Goal: Task Accomplishment & Management: Manage account settings

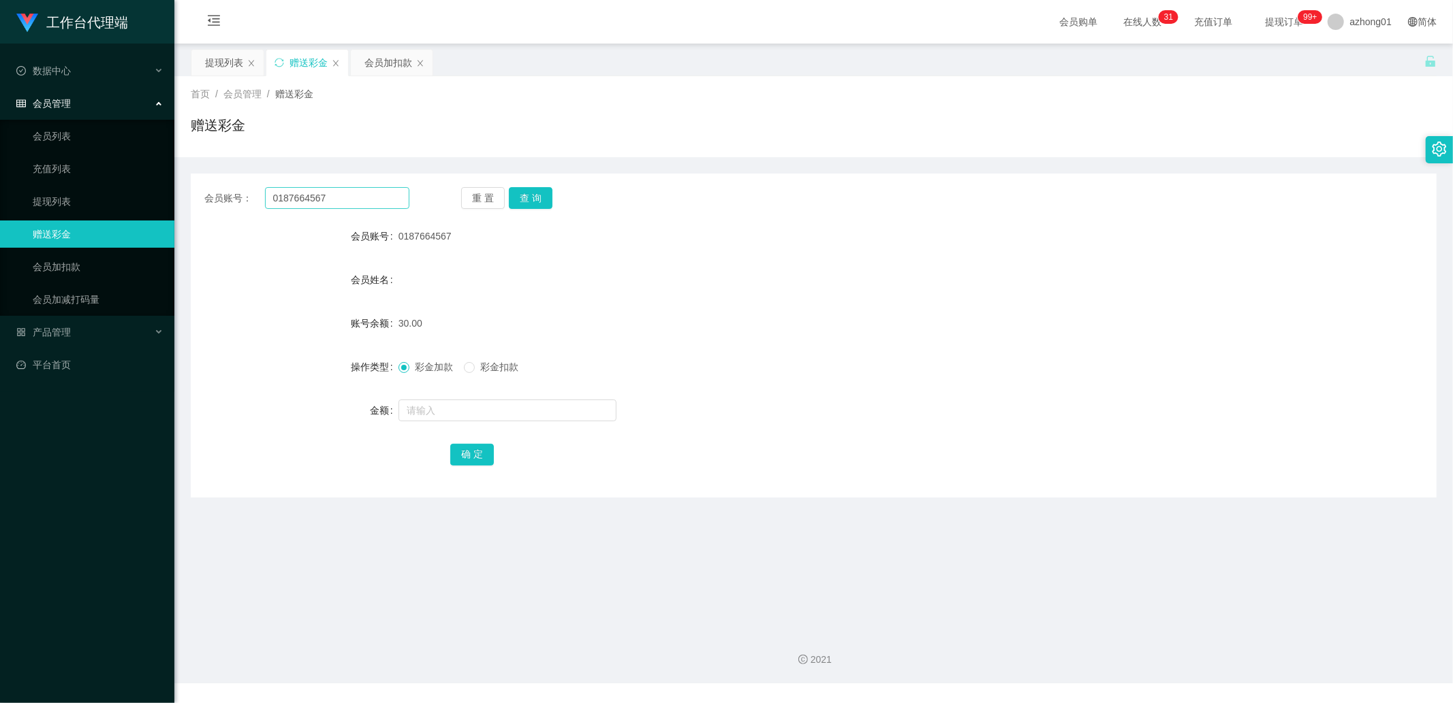
click at [324, 197] on input "0187664567" at bounding box center [337, 198] width 145 height 22
type input "Tt"
click at [526, 196] on button "查 询" at bounding box center [531, 198] width 44 height 22
click at [348, 193] on input "Tt" at bounding box center [337, 198] width 145 height 22
click at [321, 200] on input "text" at bounding box center [337, 198] width 145 height 22
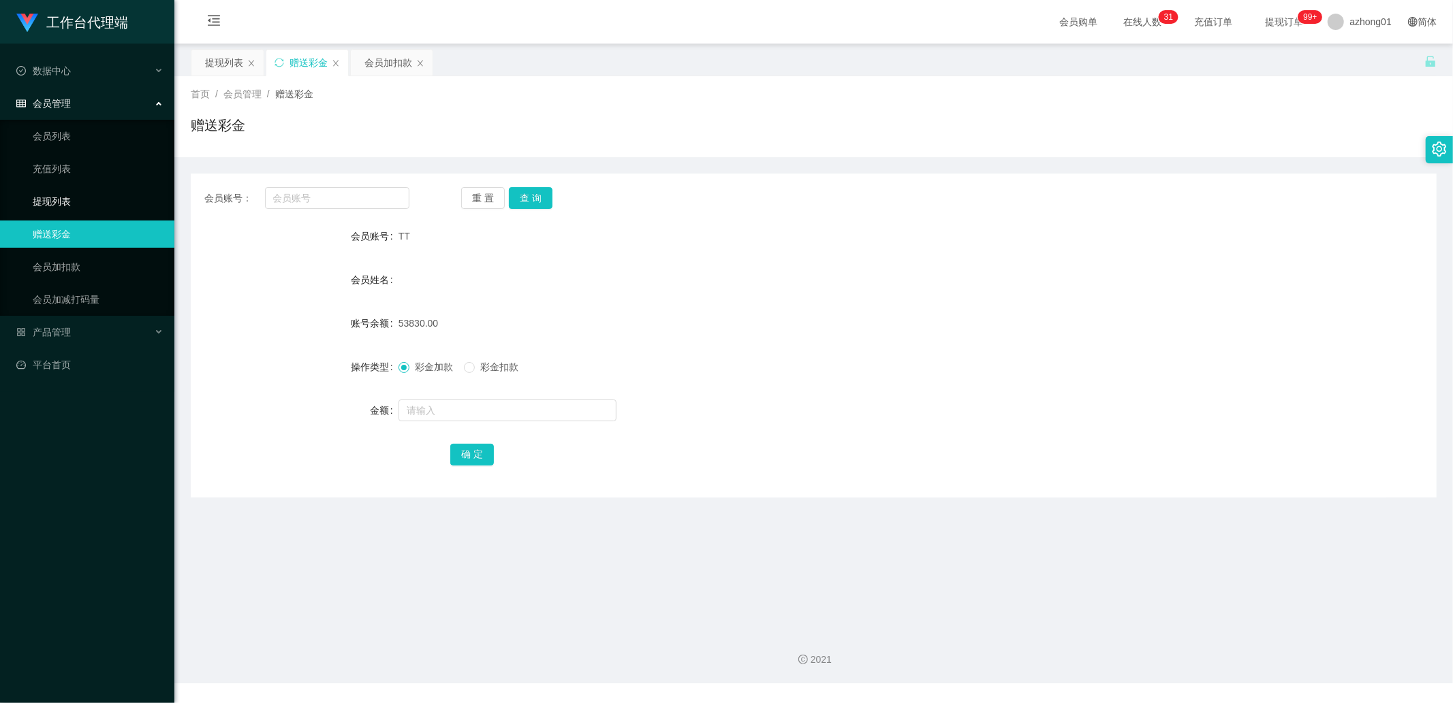
click at [97, 200] on link "提现列表" at bounding box center [98, 201] width 131 height 27
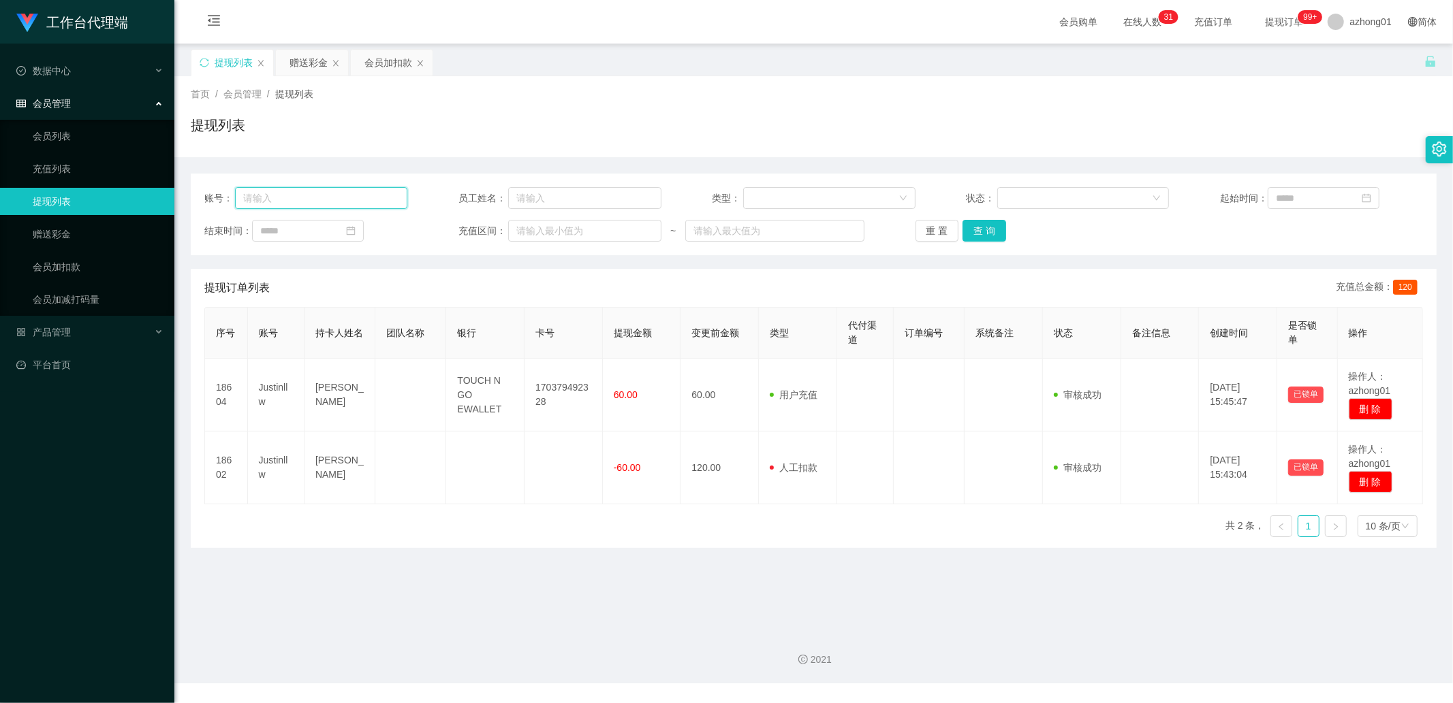
click at [320, 198] on input "text" at bounding box center [321, 198] width 172 height 22
click at [89, 223] on link "赠送彩金" at bounding box center [98, 234] width 131 height 27
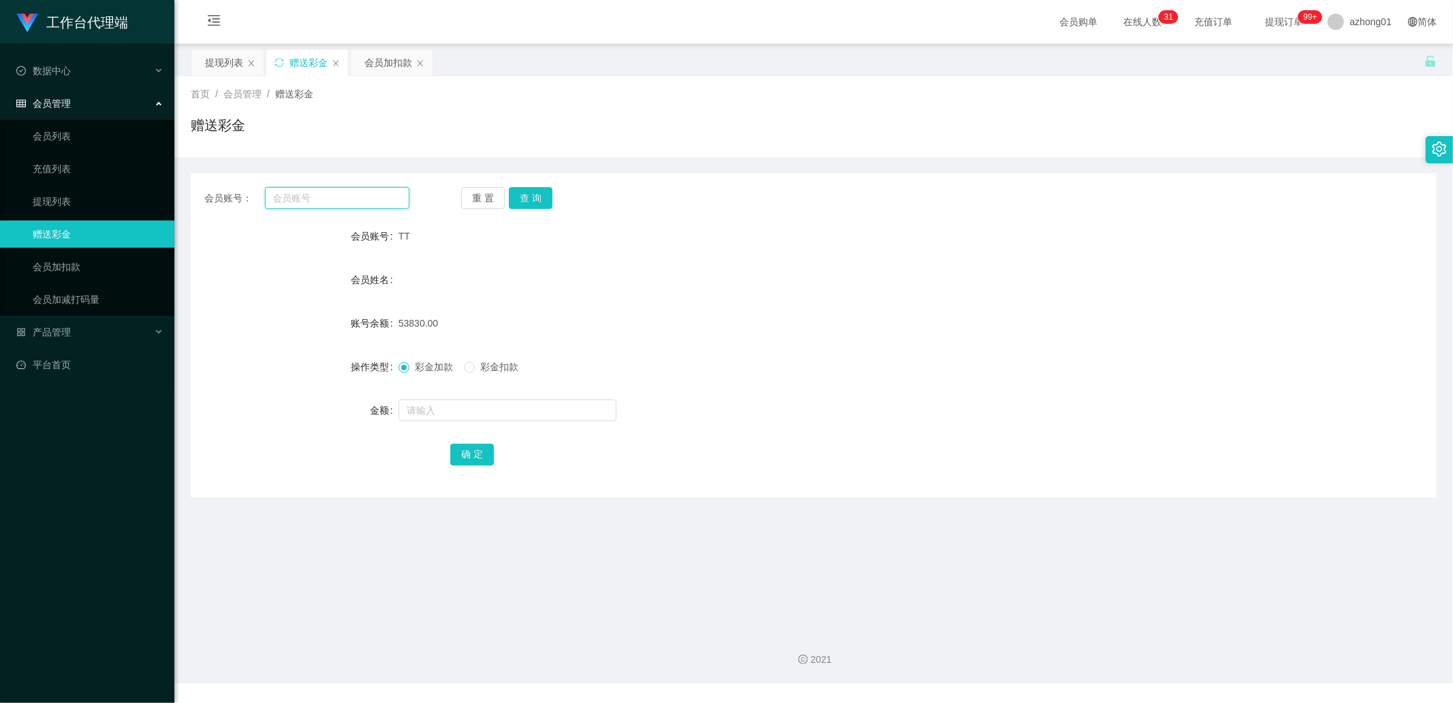
click at [355, 200] on input "text" at bounding box center [337, 198] width 145 height 22
paste input "0187664567"
type input "0187664567"
drag, startPoint x: 535, startPoint y: 188, endPoint x: 528, endPoint y: 199, distance: 12.8
click at [535, 188] on button "查 询" at bounding box center [531, 198] width 44 height 22
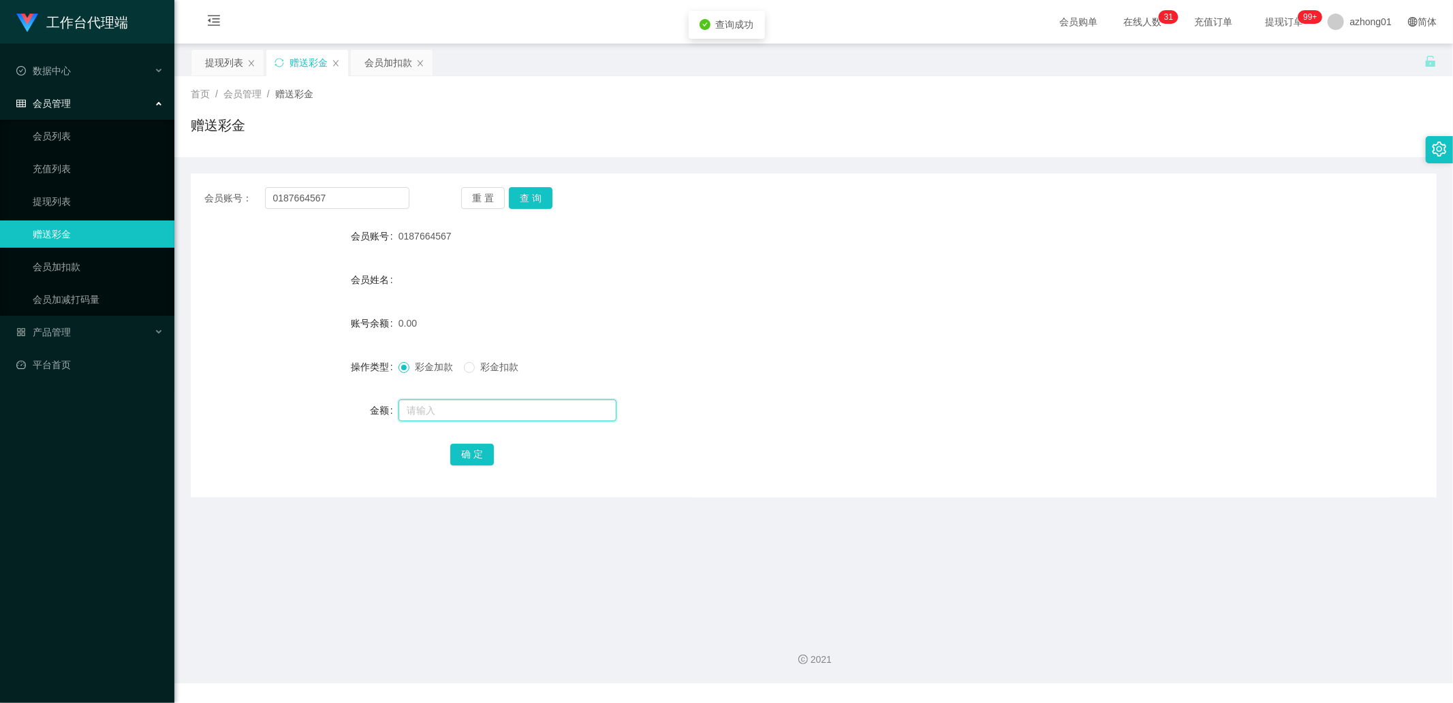
click at [450, 402] on input "text" at bounding box center [507, 411] width 218 height 22
type input "60"
click at [477, 455] on button "确 定" at bounding box center [472, 455] width 44 height 22
click at [350, 195] on input "0187664567" at bounding box center [337, 198] width 145 height 22
drag, startPoint x: 43, startPoint y: 204, endPoint x: 112, endPoint y: 183, distance: 72.1
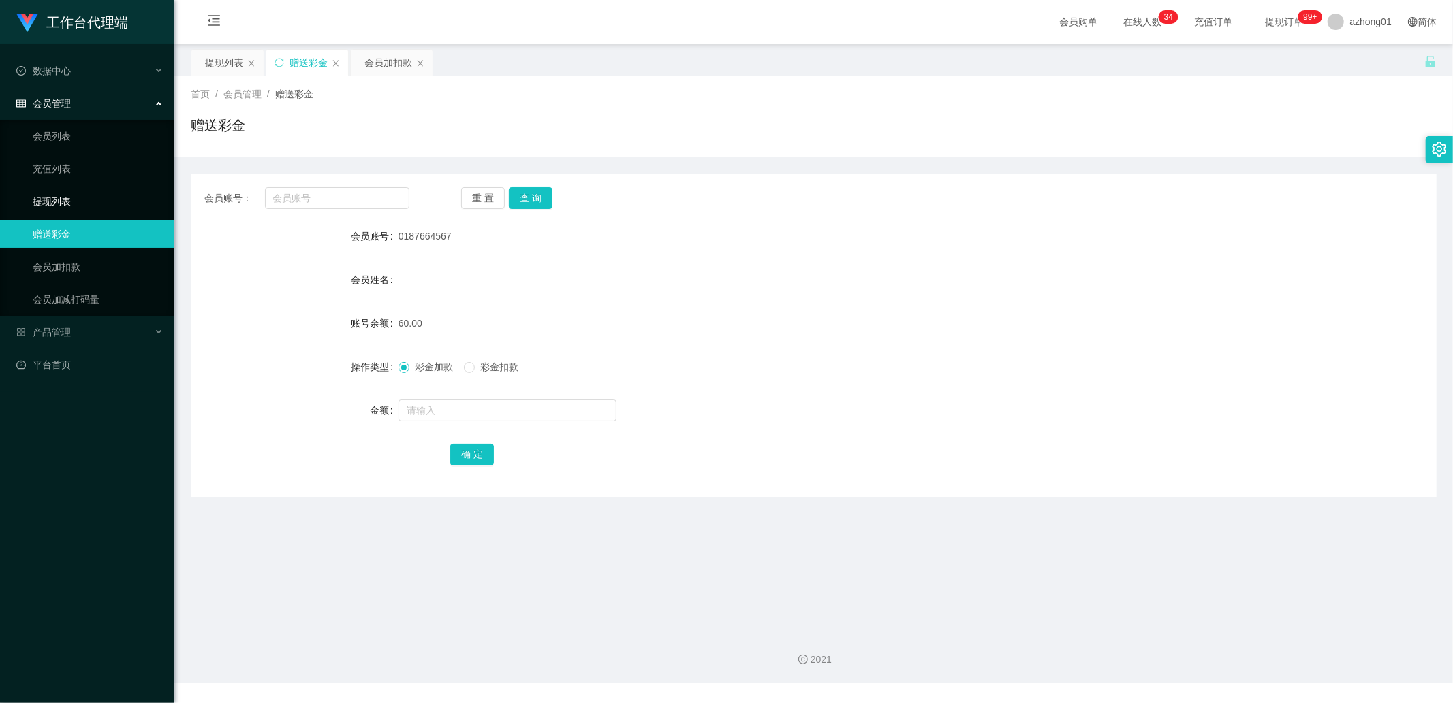
click at [45, 202] on link "提现列表" at bounding box center [98, 201] width 131 height 27
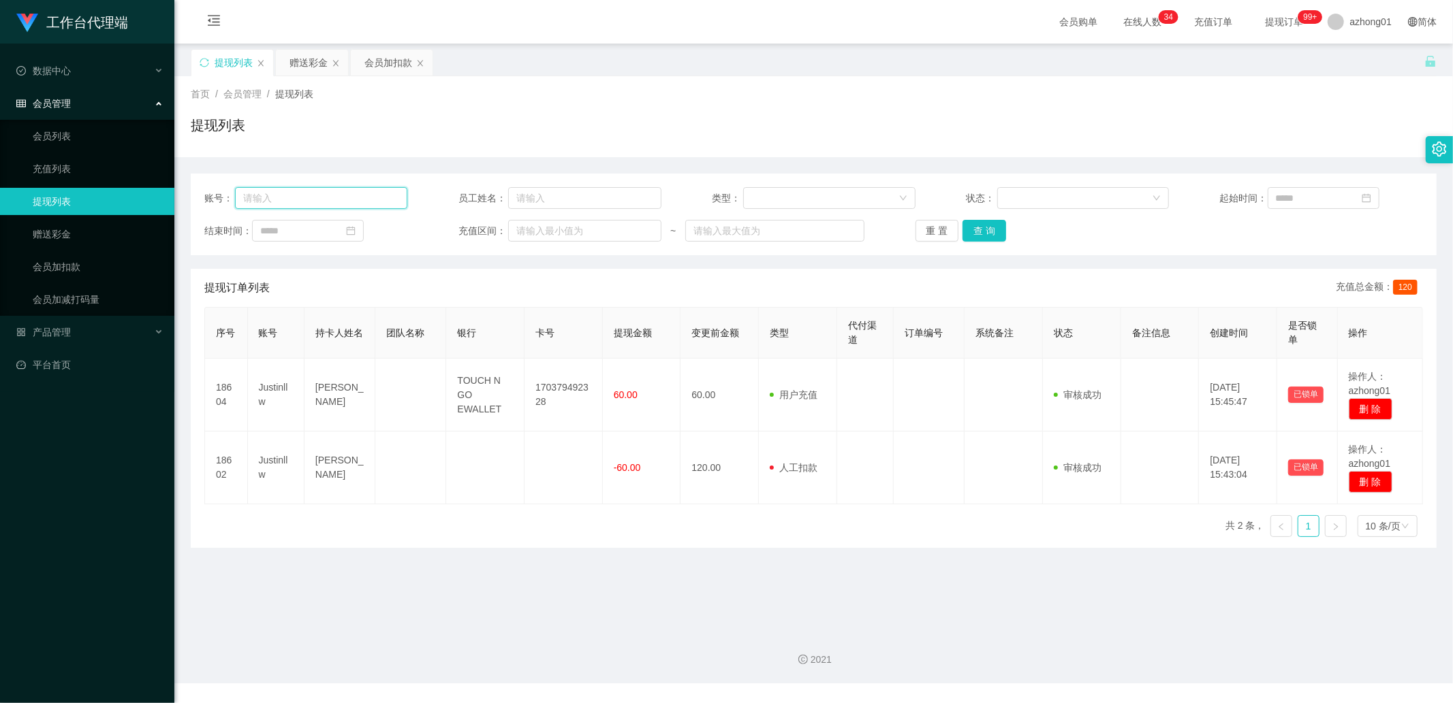
click at [364, 197] on input "text" at bounding box center [321, 198] width 172 height 22
paste input "0174973657"
type input "0174973657"
click at [992, 229] on button "查 询" at bounding box center [984, 231] width 44 height 22
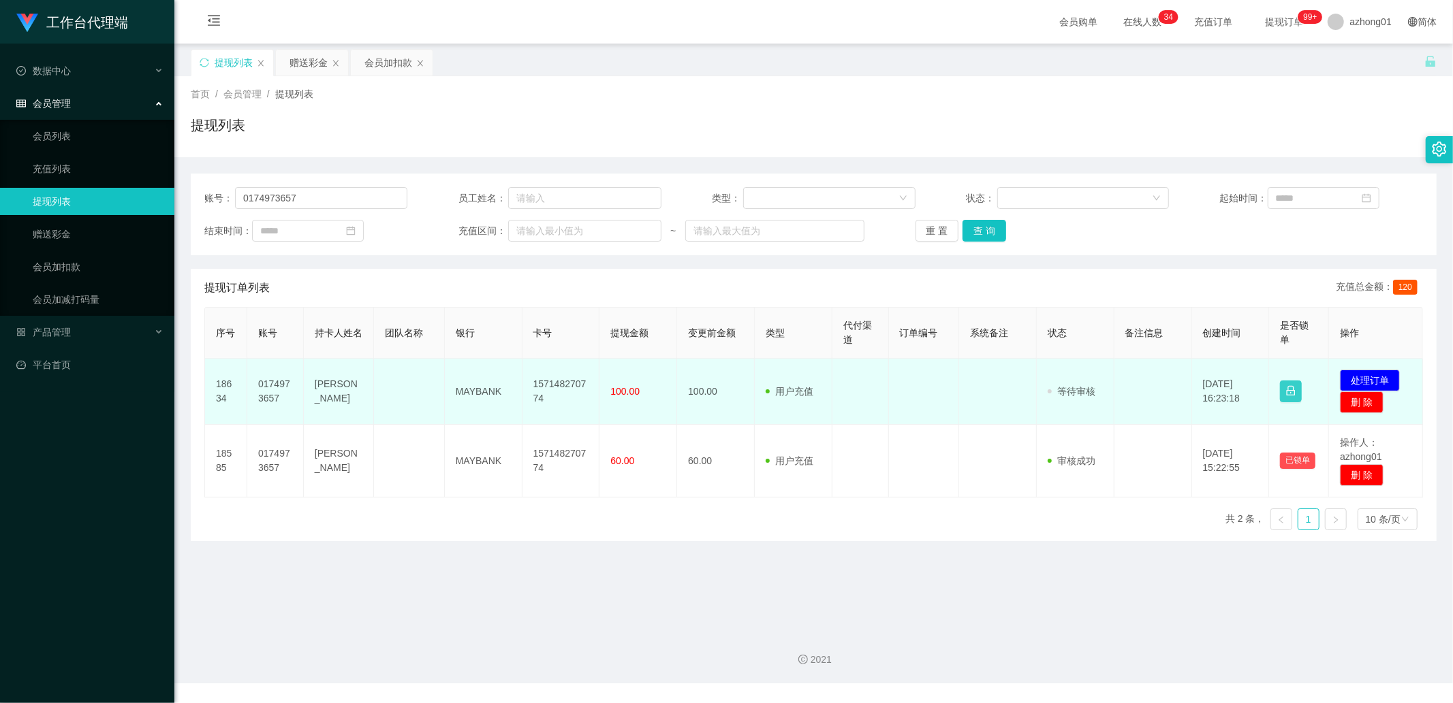
click at [1285, 395] on button "button" at bounding box center [1291, 392] width 22 height 22
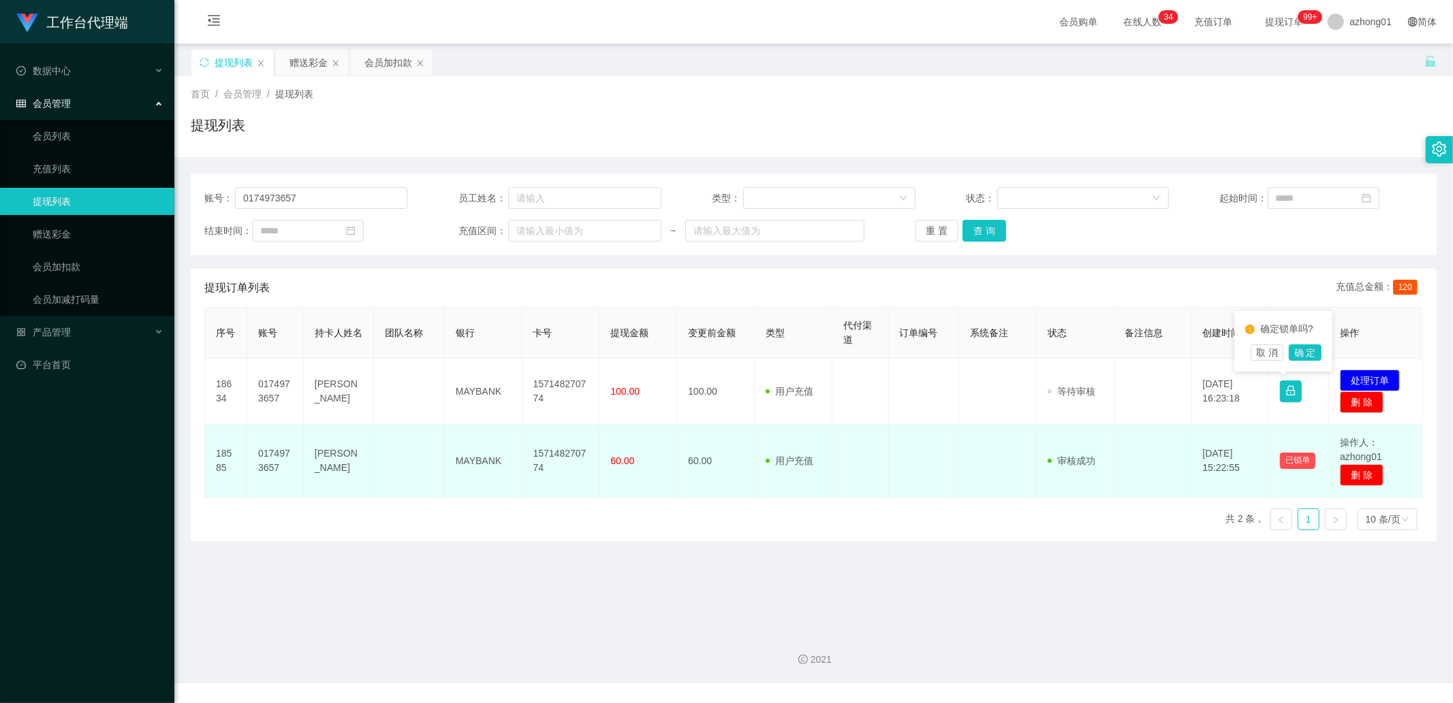
click at [1306, 427] on td "已锁单" at bounding box center [1299, 461] width 60 height 73
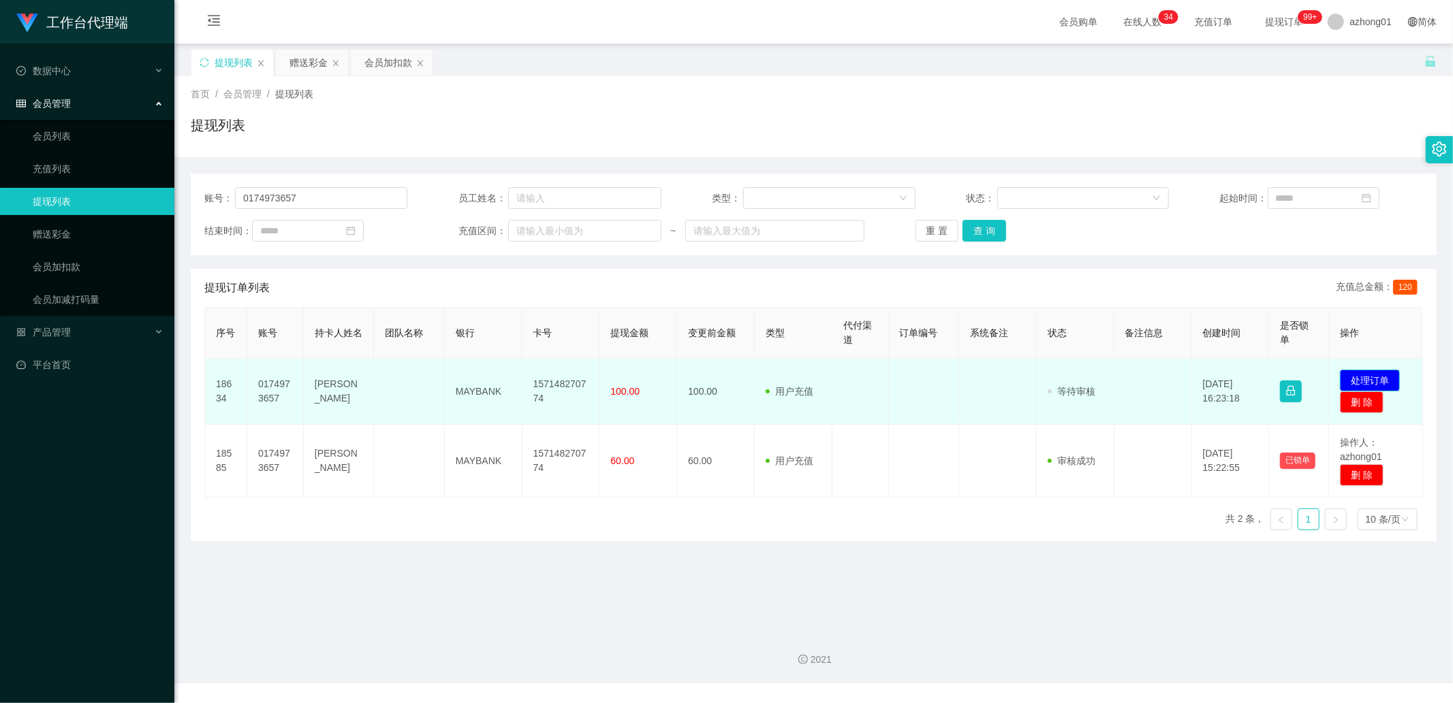
click at [1360, 383] on button "处理订单" at bounding box center [1369, 381] width 60 height 22
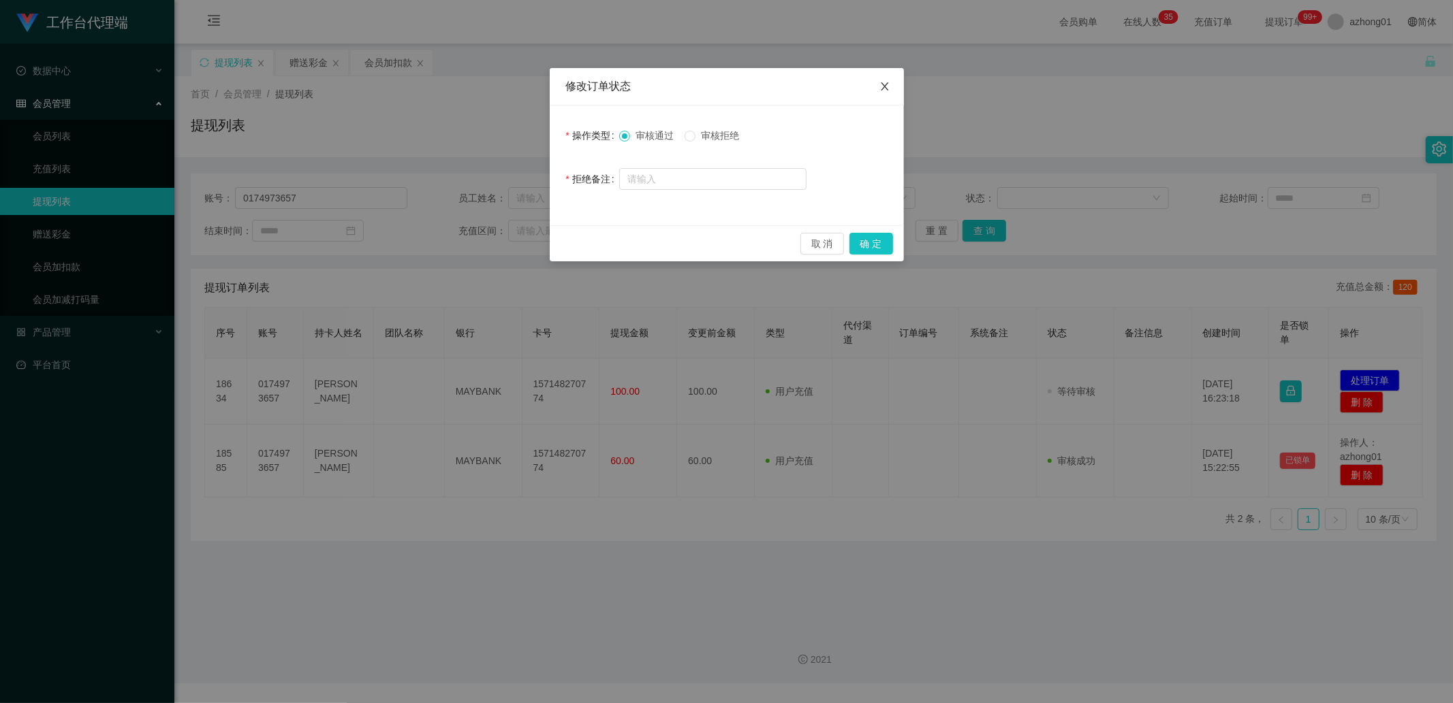
click at [880, 86] on icon "图标: close" at bounding box center [884, 86] width 11 height 11
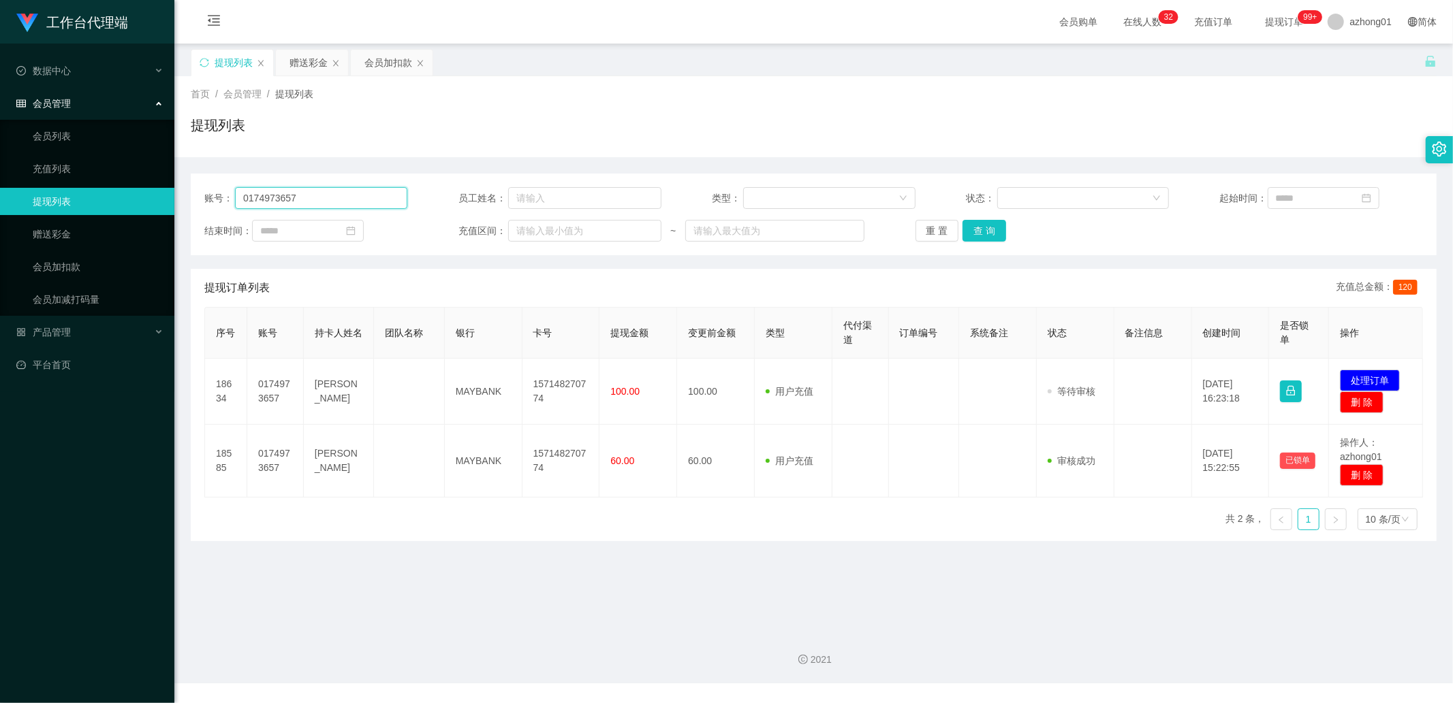
click at [359, 200] on input "0174973657" at bounding box center [321, 198] width 172 height 22
paste input "Tt"
type input "Tt"
drag, startPoint x: 977, startPoint y: 230, endPoint x: 1211, endPoint y: 294, distance: 242.7
click at [977, 230] on button "查 询" at bounding box center [984, 231] width 44 height 22
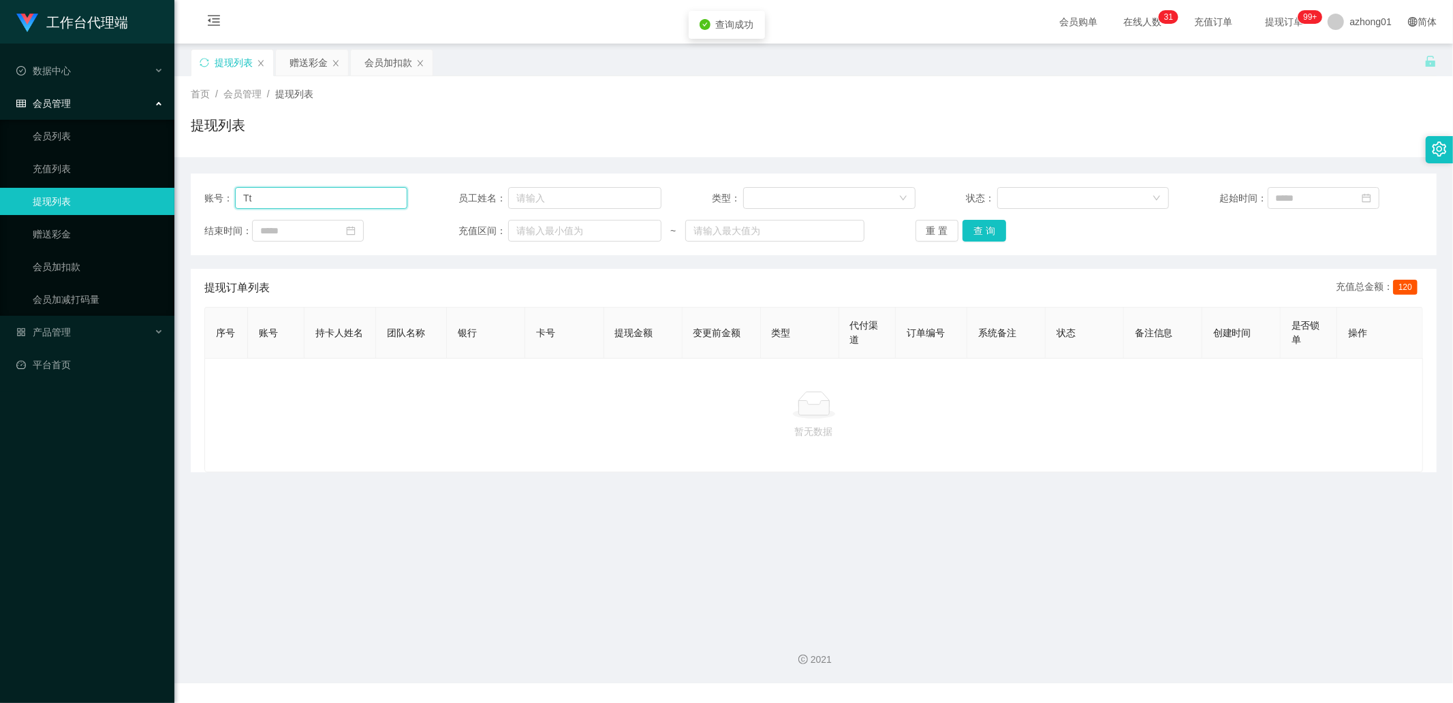
click at [331, 195] on input "Tt" at bounding box center [321, 198] width 172 height 22
click at [302, 200] on input "text" at bounding box center [321, 198] width 172 height 22
paste input "0187664567"
type input "0187664567"
click at [986, 230] on button "查 询" at bounding box center [984, 231] width 44 height 22
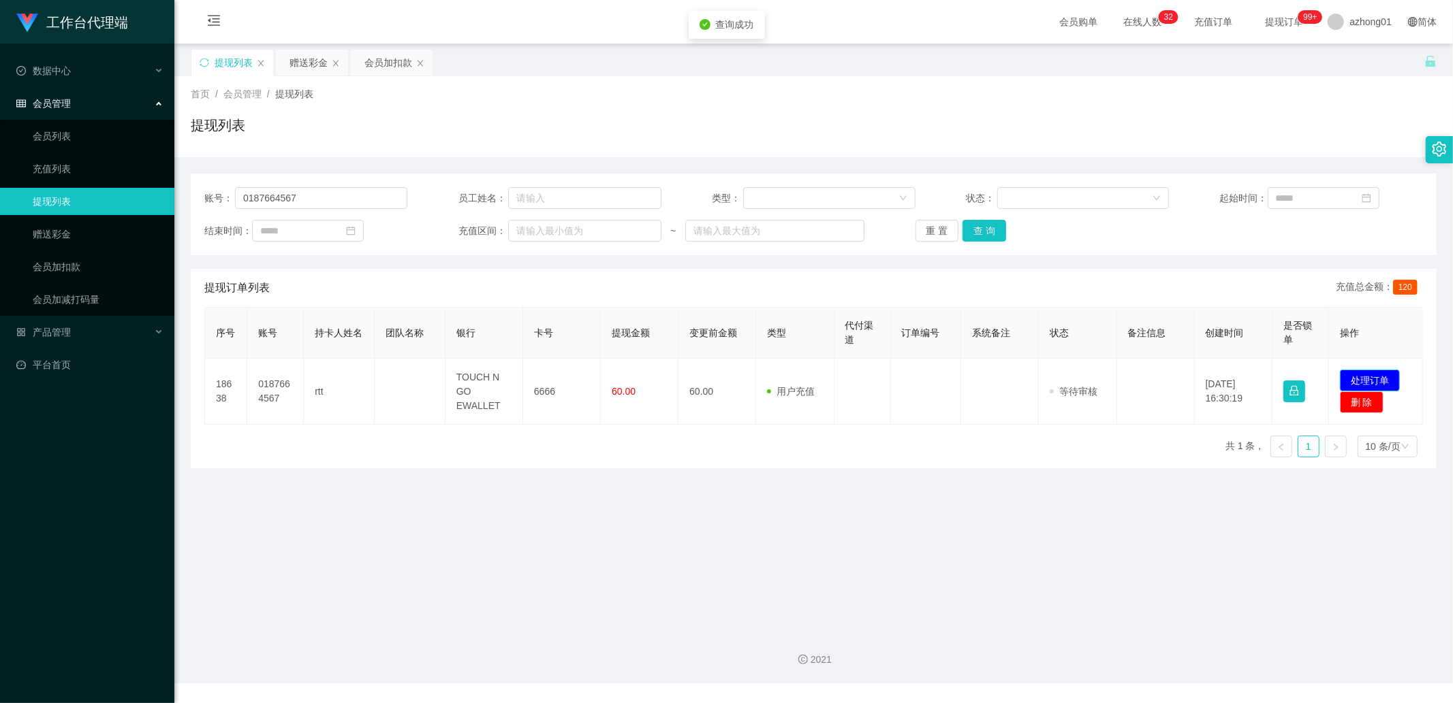
drag, startPoint x: 1364, startPoint y: 382, endPoint x: 1239, endPoint y: 355, distance: 127.6
click at [1364, 382] on button "处理订单" at bounding box center [1369, 381] width 60 height 22
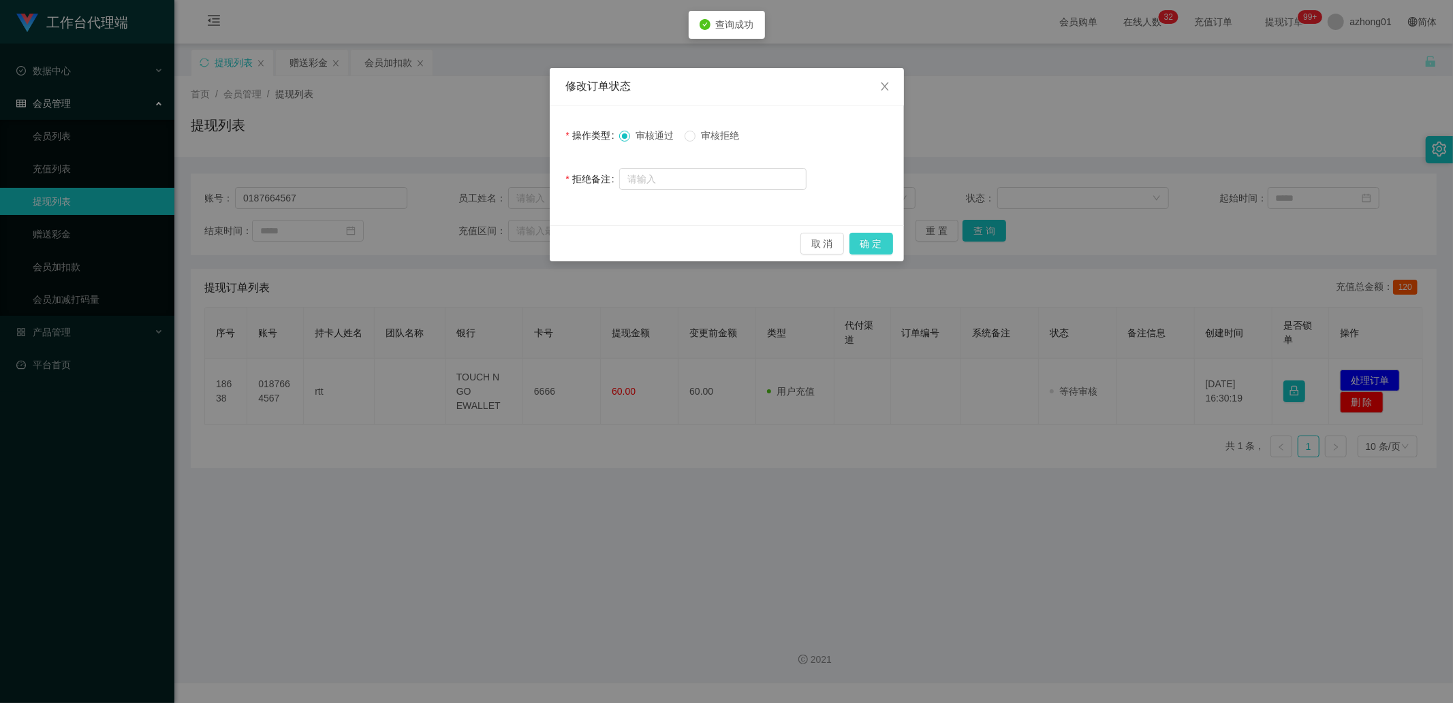
click at [851, 245] on button "确 定" at bounding box center [871, 244] width 44 height 22
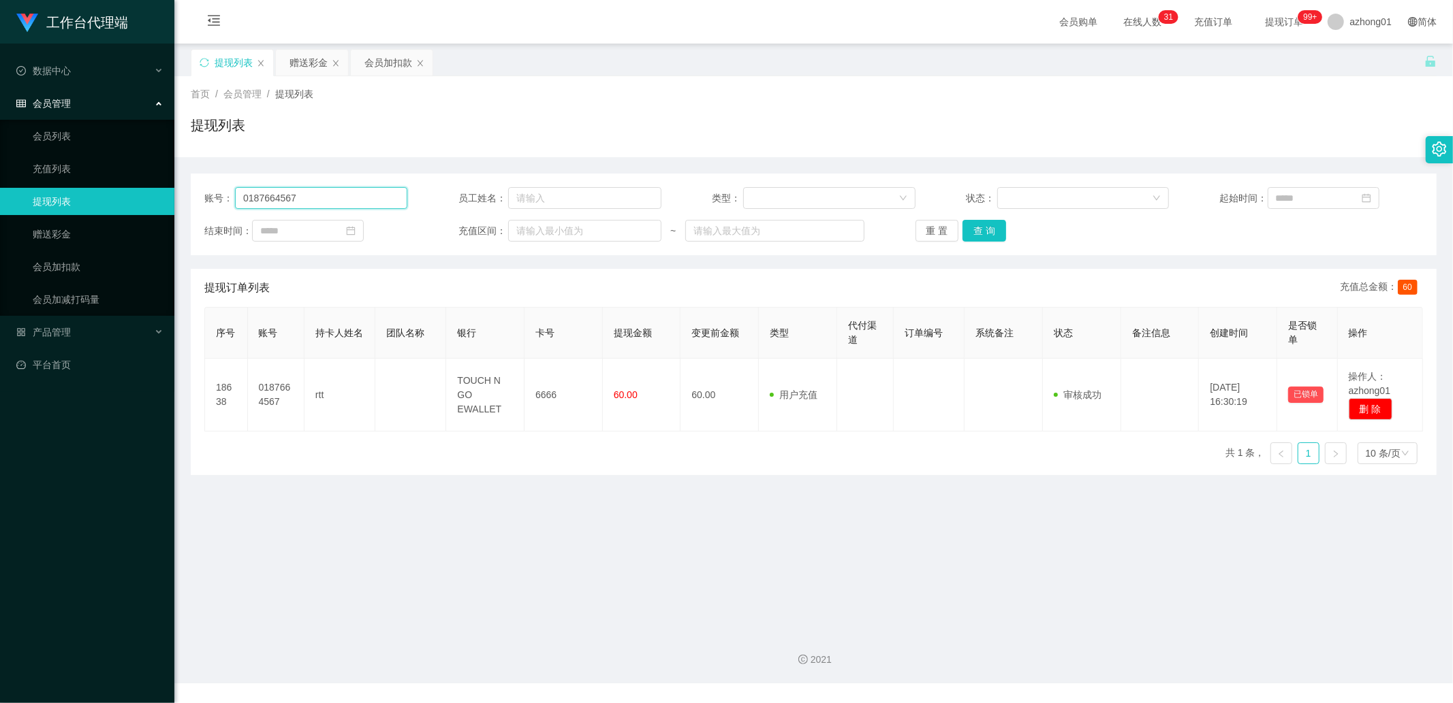
click at [363, 196] on input "0187664567" at bounding box center [321, 198] width 172 height 22
paste input "Fong123"
type input "Fong123"
click at [972, 229] on button "查 询" at bounding box center [984, 231] width 44 height 22
click at [288, 200] on input "Fong123" at bounding box center [321, 198] width 172 height 22
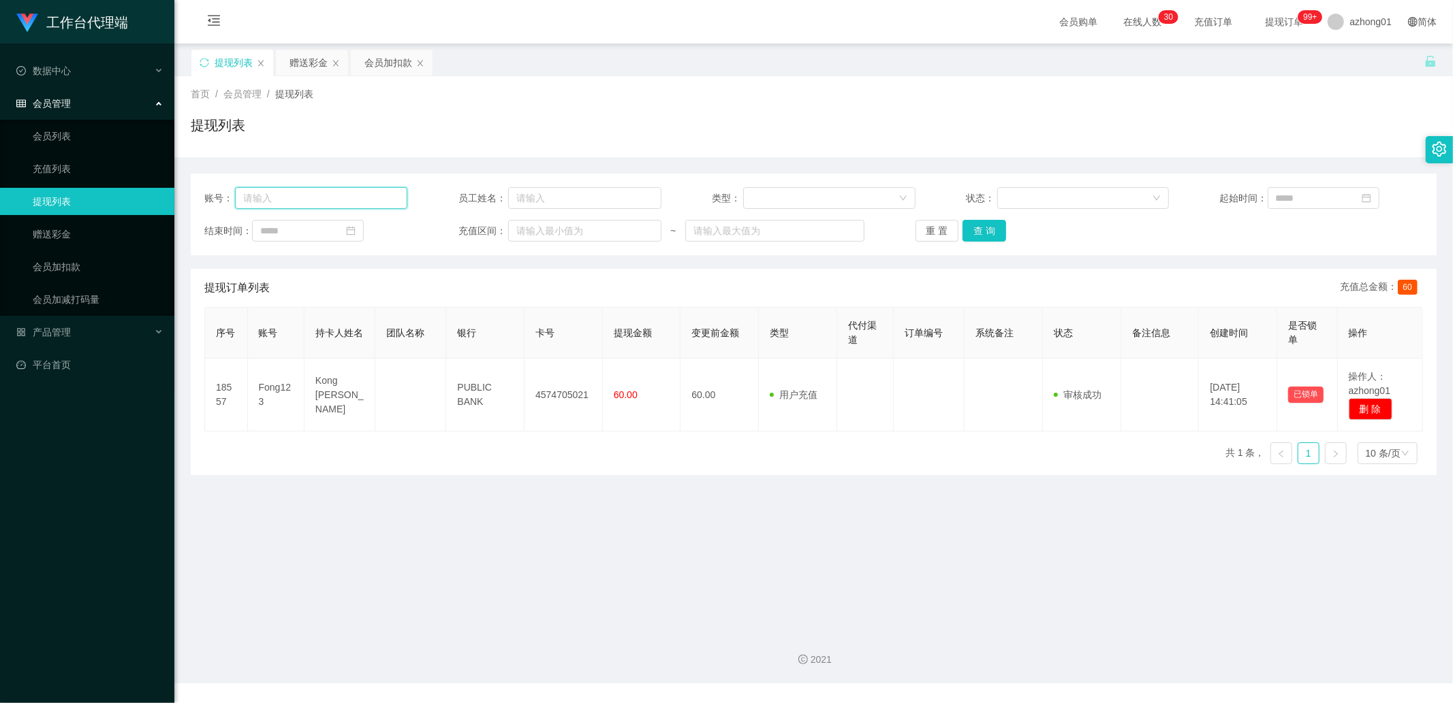
drag, startPoint x: 242, startPoint y: 193, endPoint x: 281, endPoint y: 195, distance: 39.6
click at [242, 193] on input "text" at bounding box center [321, 198] width 172 height 22
paste input "wankhee"
type input "wankhee"
click at [988, 227] on button "查 询" at bounding box center [984, 231] width 44 height 22
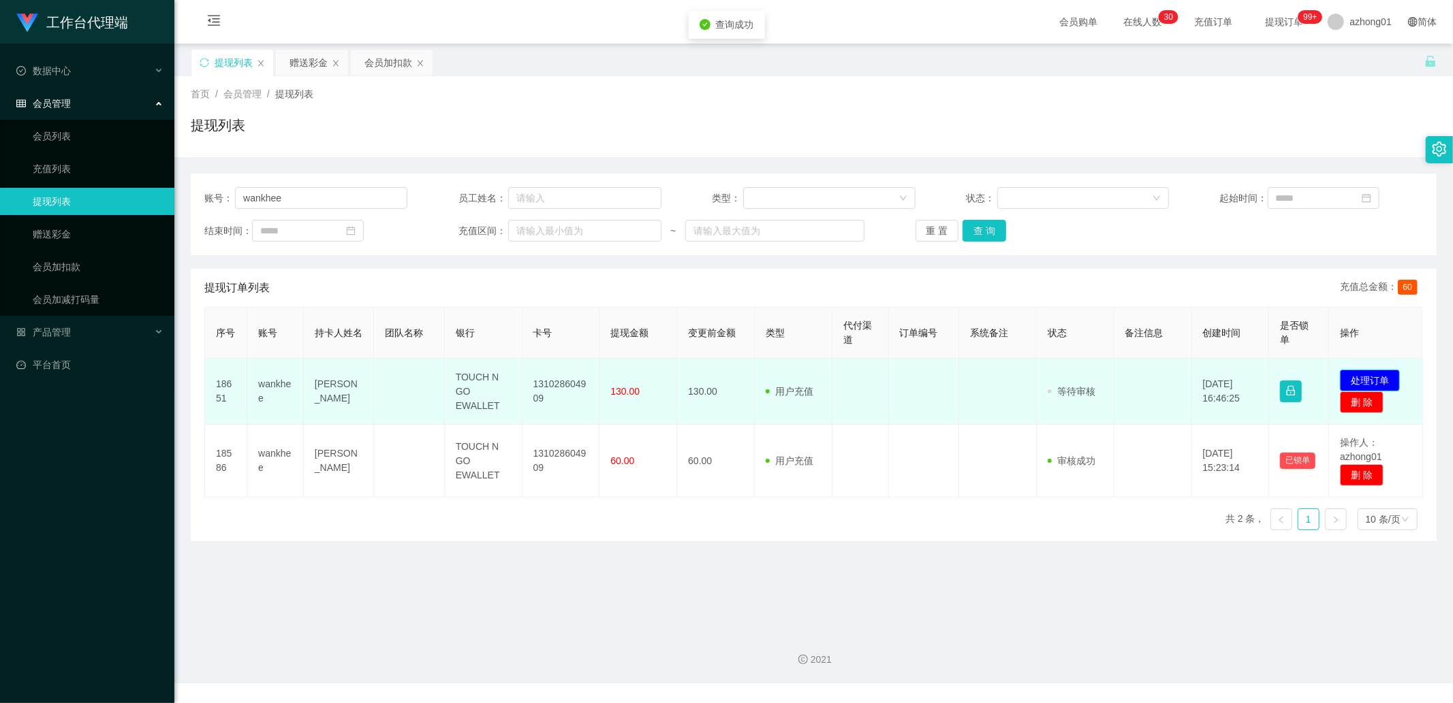
click at [1352, 373] on button "处理订单" at bounding box center [1369, 381] width 60 height 22
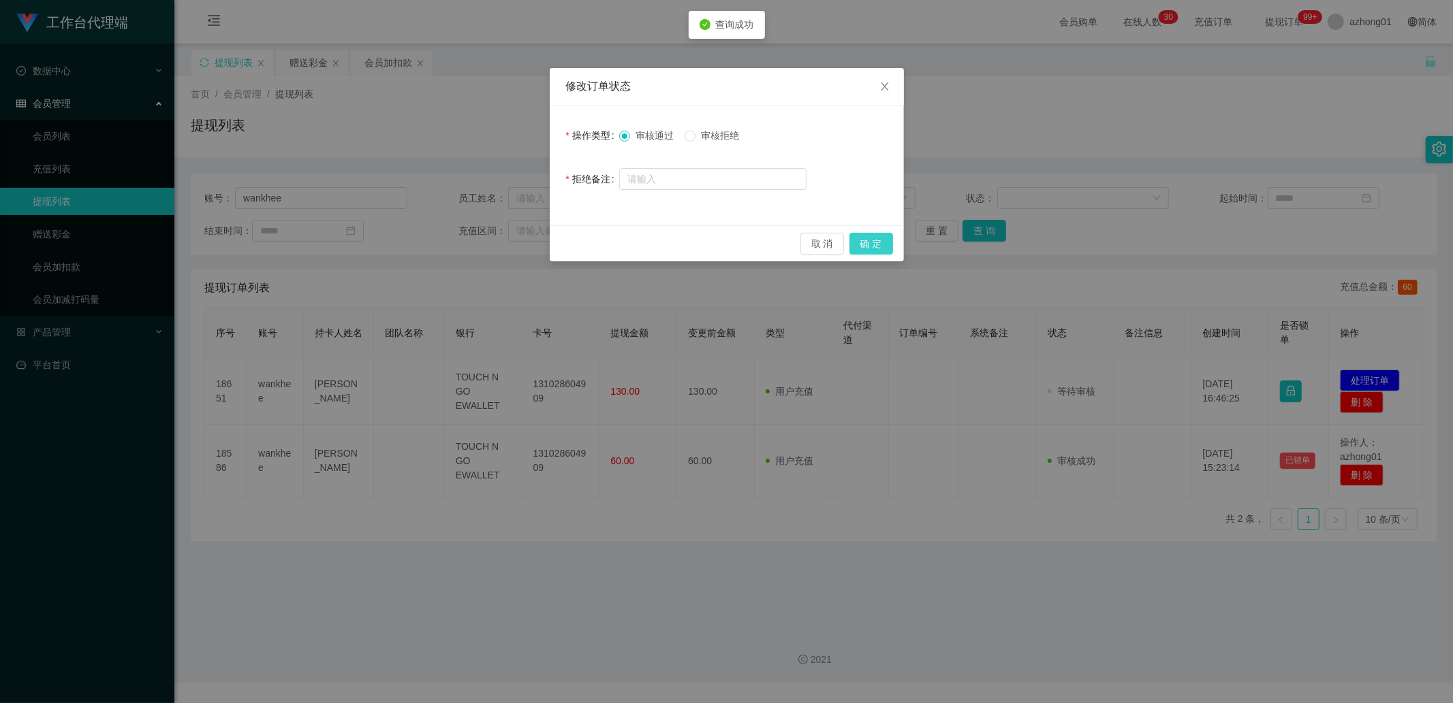
click at [868, 235] on button "确 定" at bounding box center [871, 244] width 44 height 22
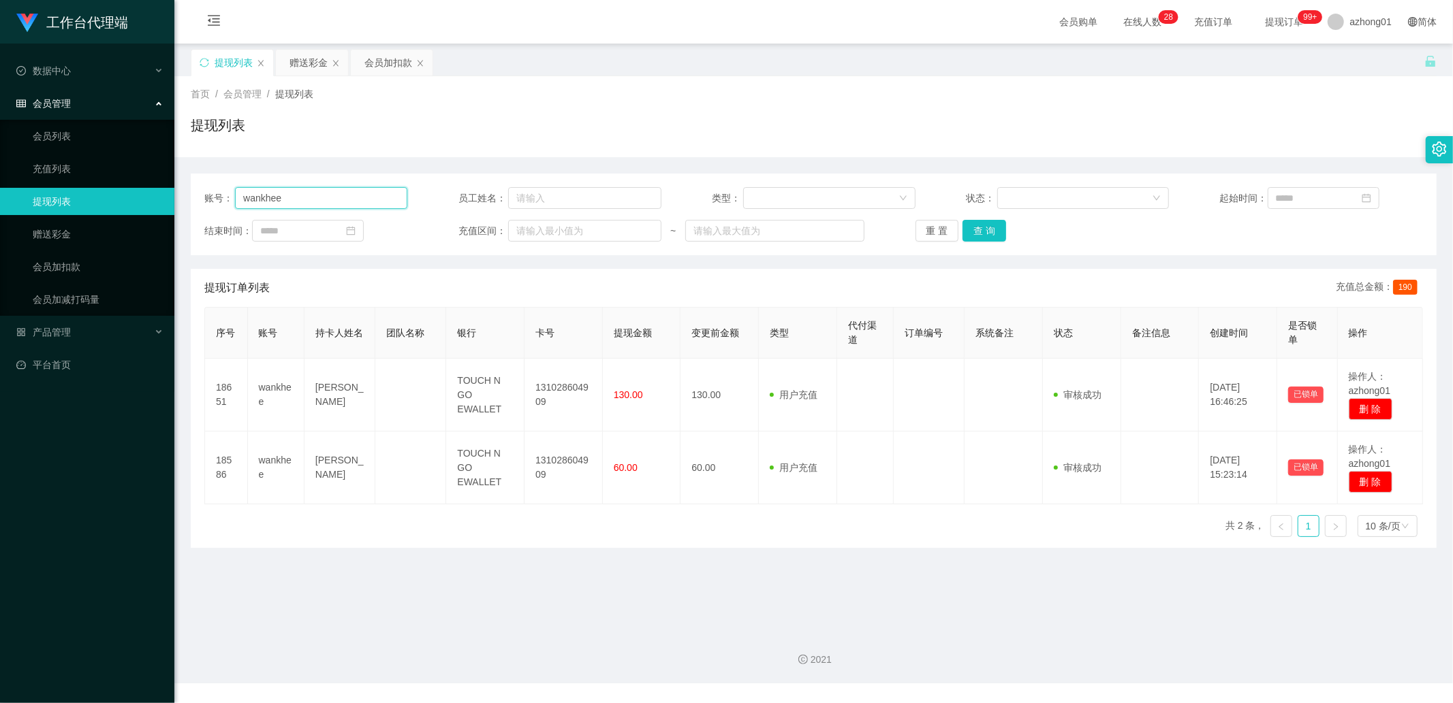
click at [310, 203] on input "wankhee" at bounding box center [321, 198] width 172 height 22
paste input "0187861346"
type input "0187861346"
click at [992, 227] on button "查 询" at bounding box center [984, 231] width 44 height 22
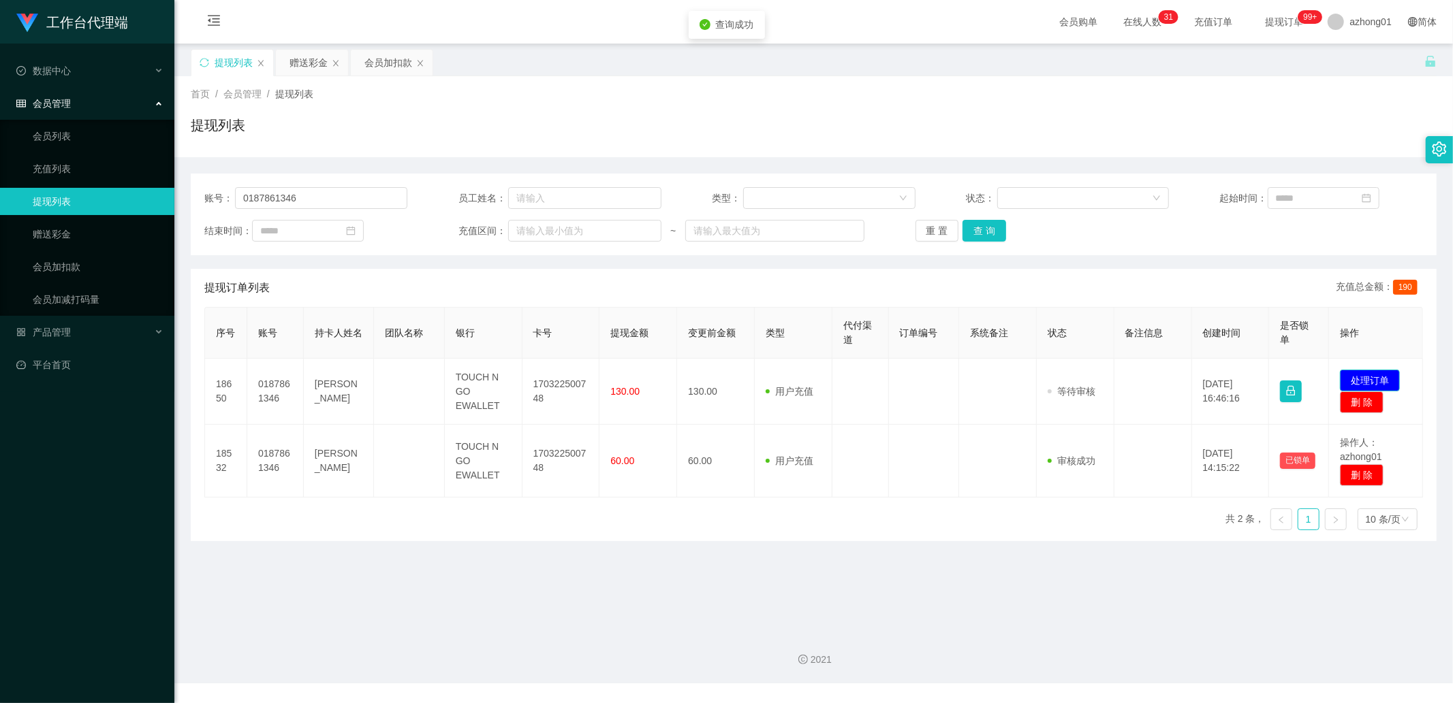
click at [1354, 376] on button "处理订单" at bounding box center [1369, 381] width 60 height 22
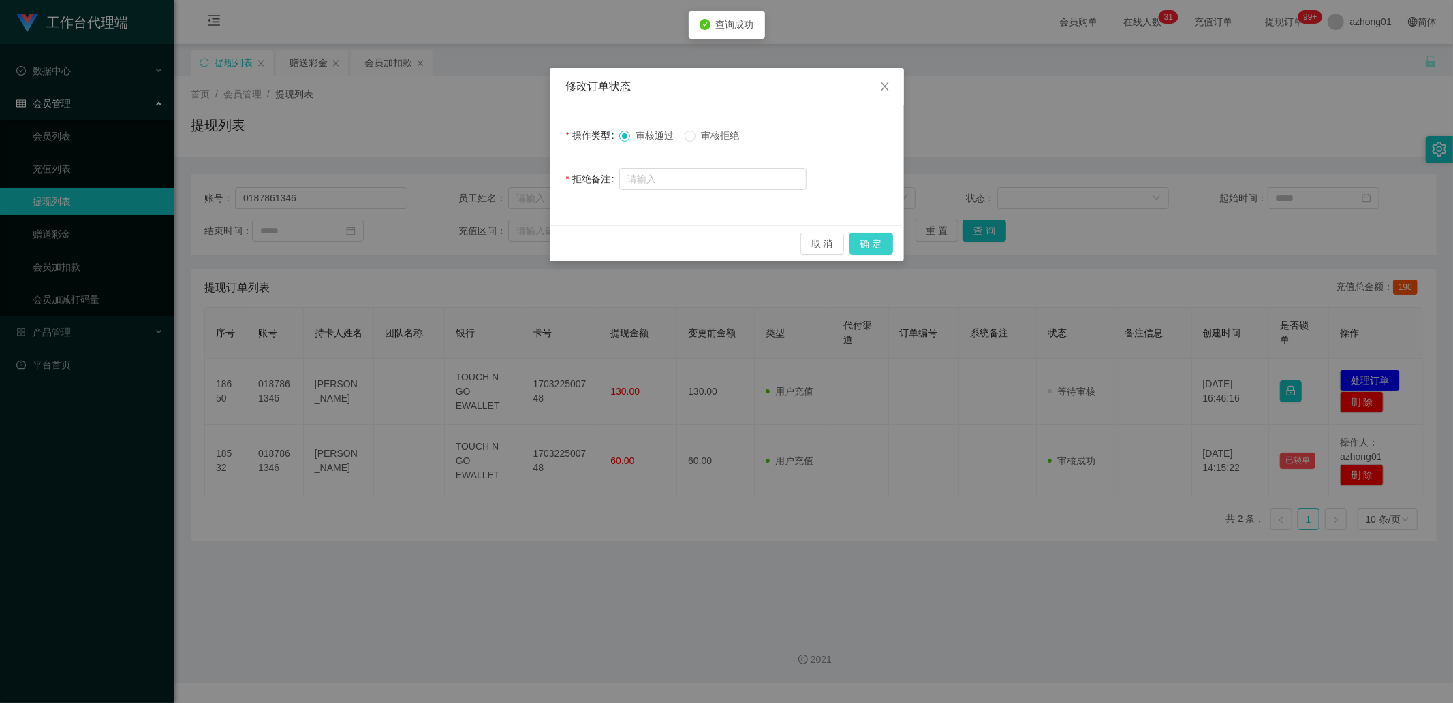
click at [876, 247] on button "确 定" at bounding box center [871, 244] width 44 height 22
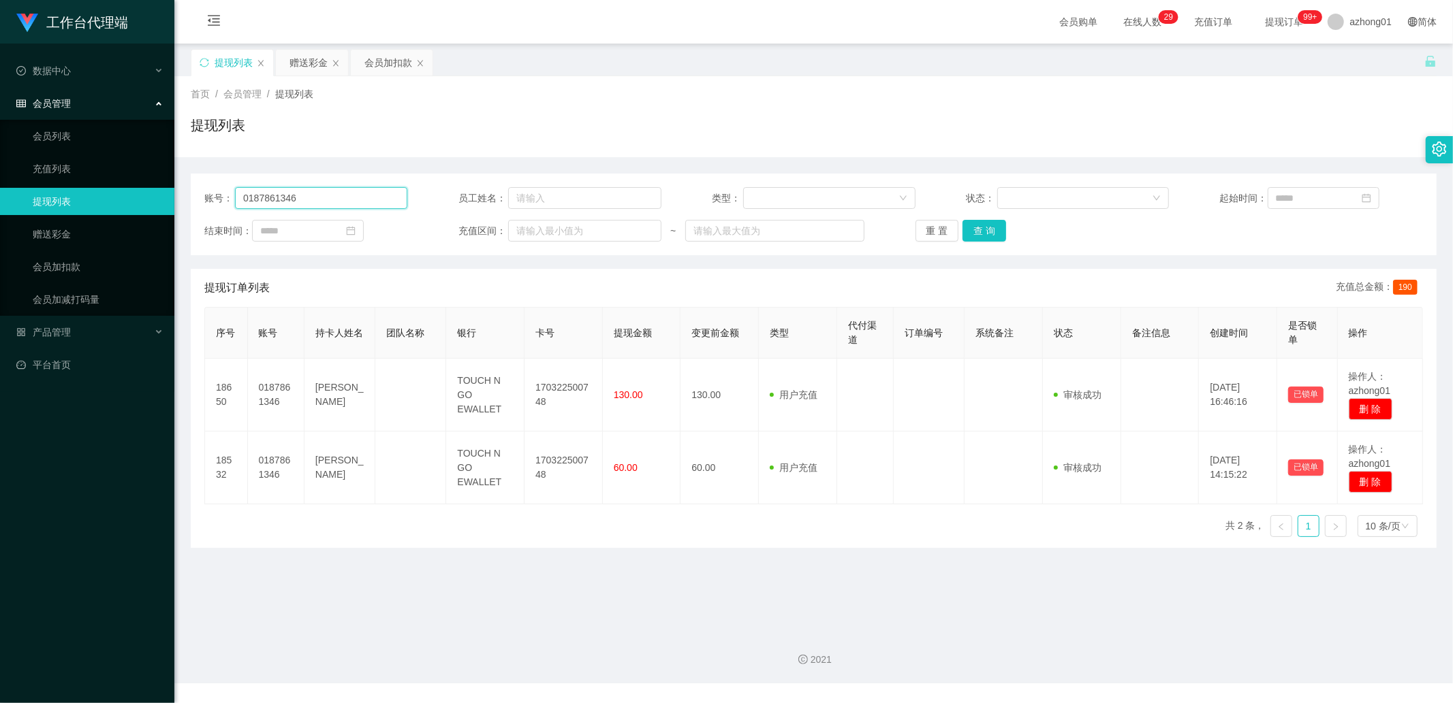
click at [370, 193] on input "0187861346" at bounding box center [321, 198] width 172 height 22
paste input "hui123456"
type input "hui123456"
click at [964, 234] on button "查 询" at bounding box center [984, 231] width 44 height 22
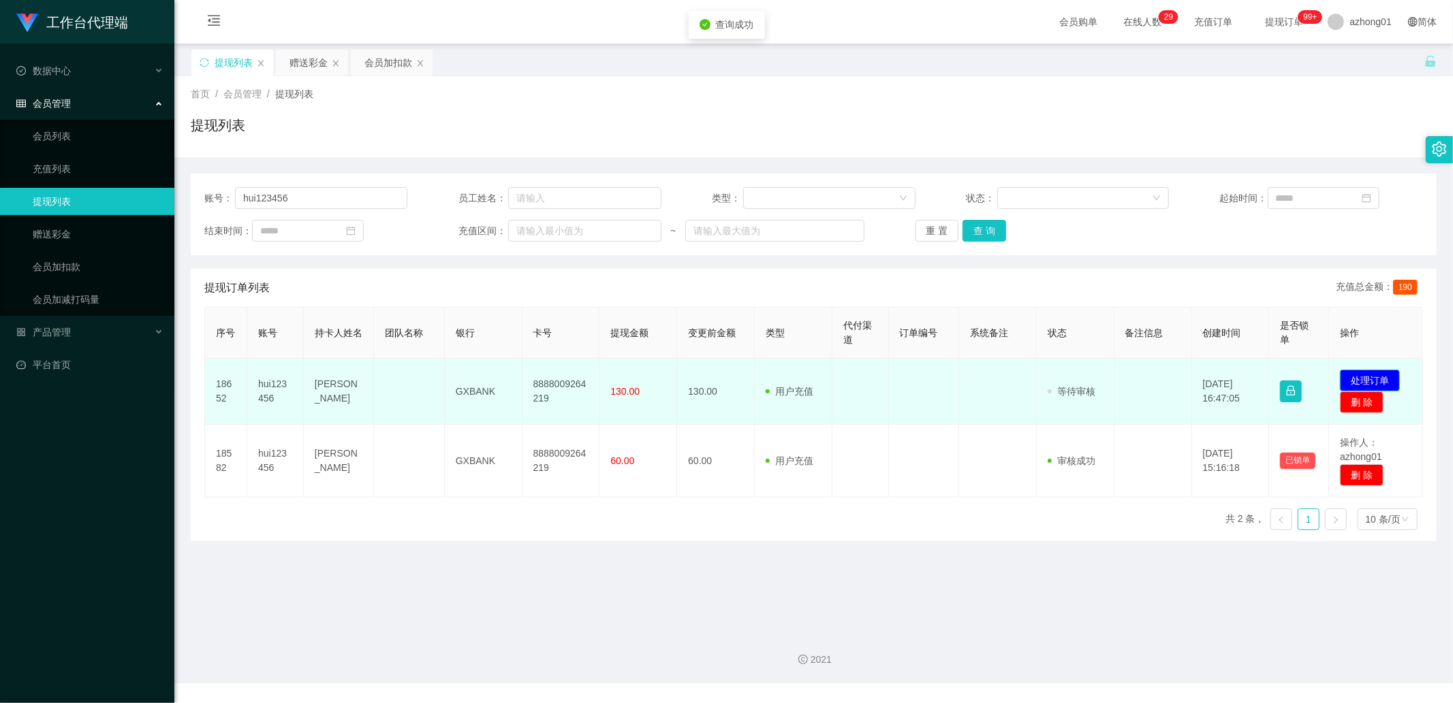
click at [1374, 383] on button "处理订单" at bounding box center [1369, 381] width 60 height 22
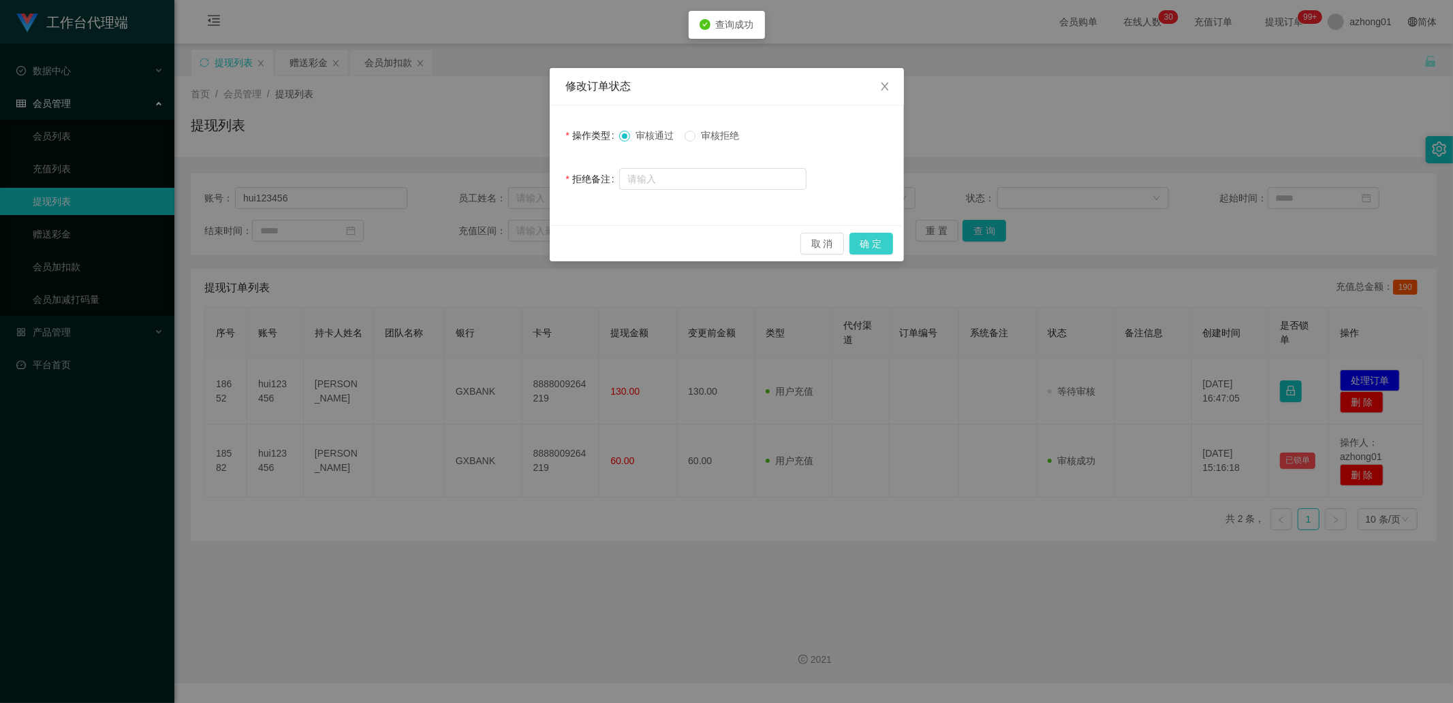
drag, startPoint x: 878, startPoint y: 244, endPoint x: 974, endPoint y: 199, distance: 105.4
click at [878, 244] on button "确 定" at bounding box center [871, 244] width 44 height 22
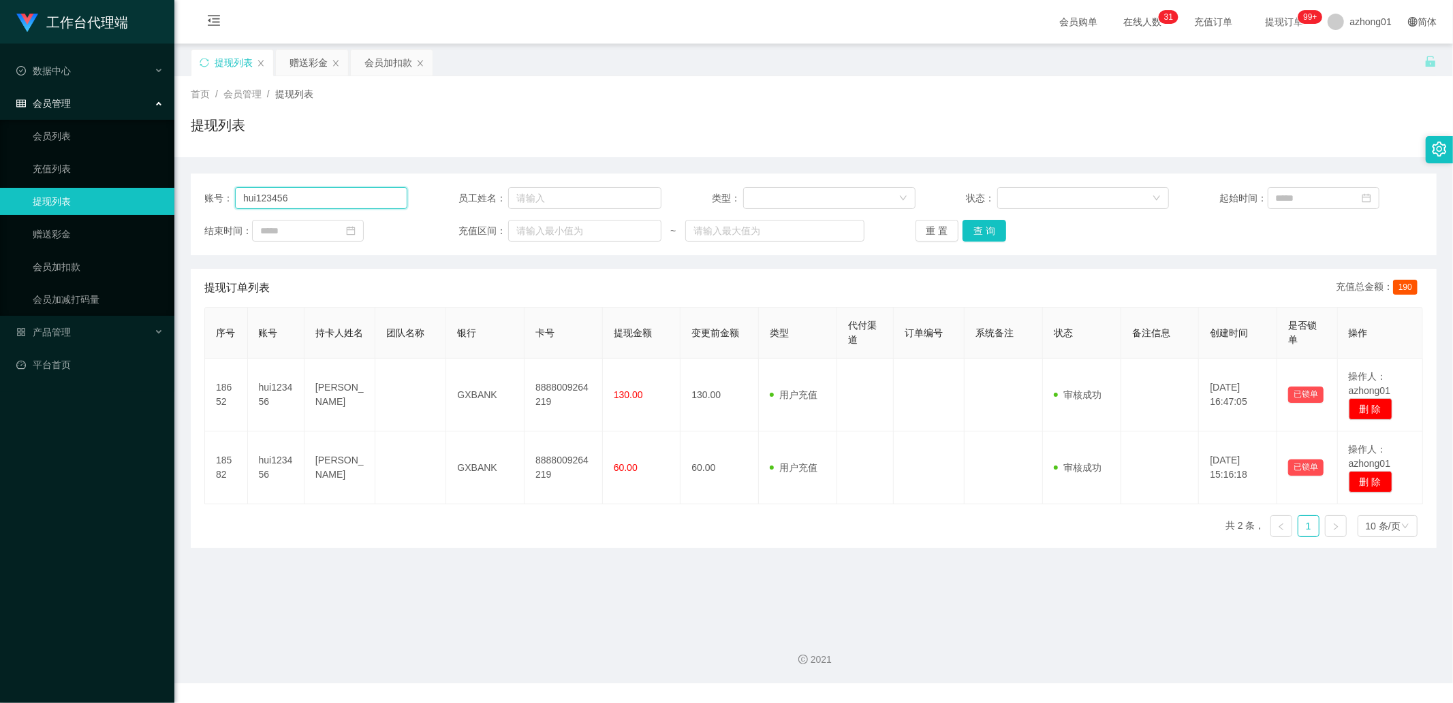
click at [329, 191] on input "hui123456" at bounding box center [321, 198] width 172 height 22
paste input "0174973657"
type input "0174973657"
click at [985, 232] on button "查 询" at bounding box center [984, 231] width 44 height 22
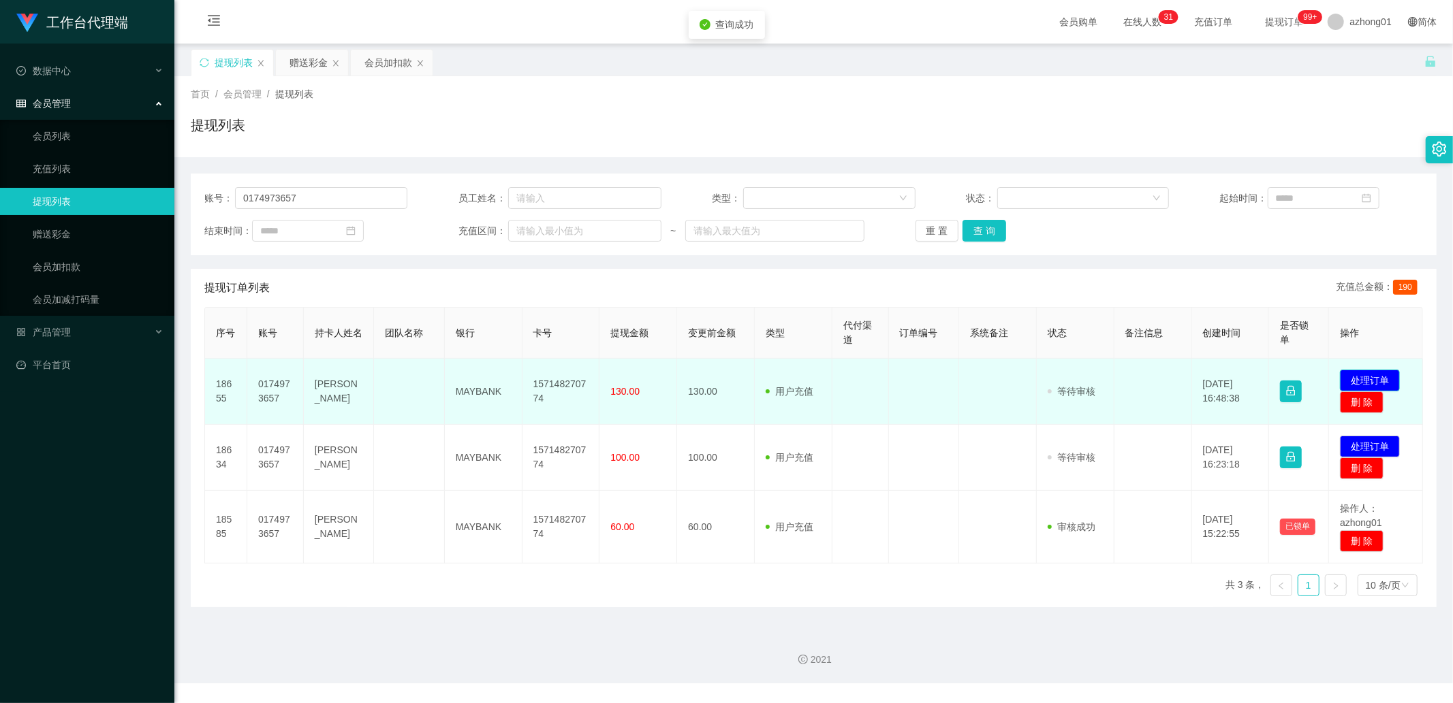
click at [1371, 381] on button "处理订单" at bounding box center [1369, 381] width 60 height 22
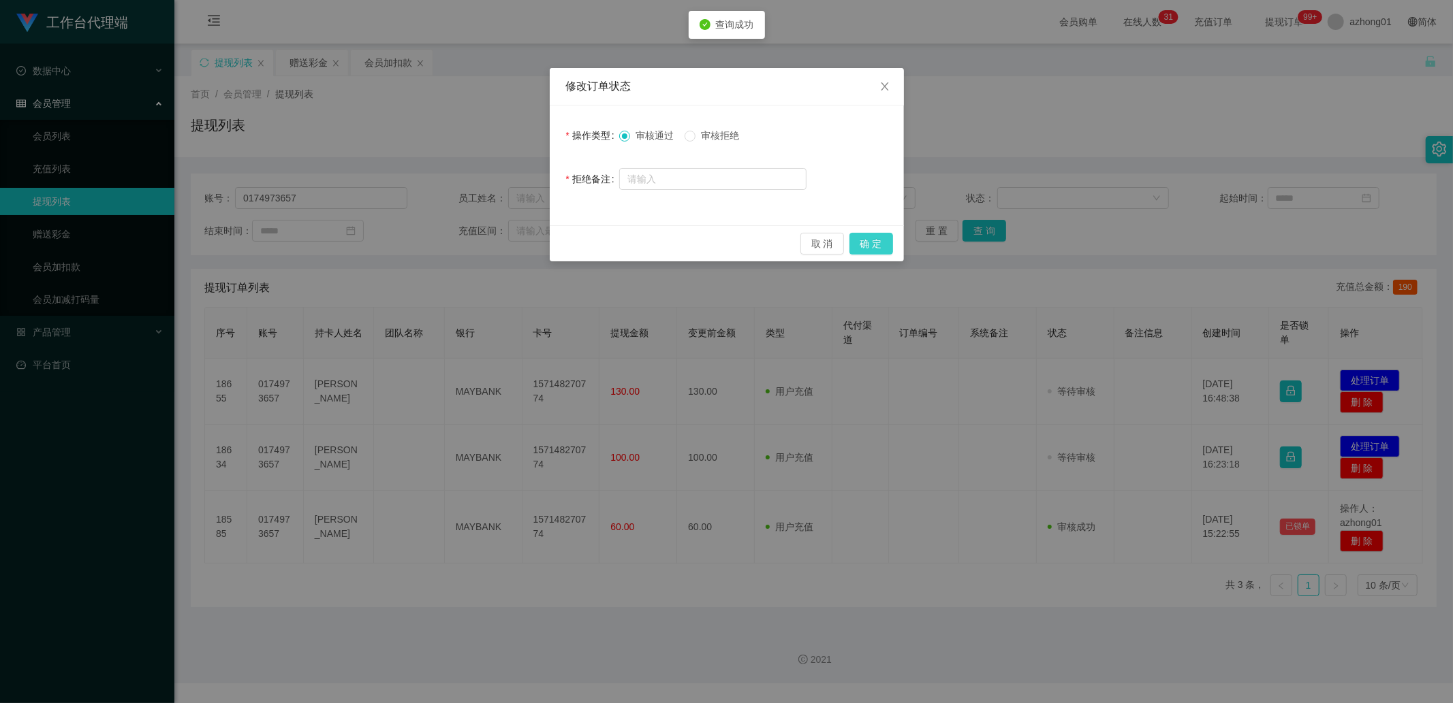
click at [883, 243] on button "确 定" at bounding box center [871, 244] width 44 height 22
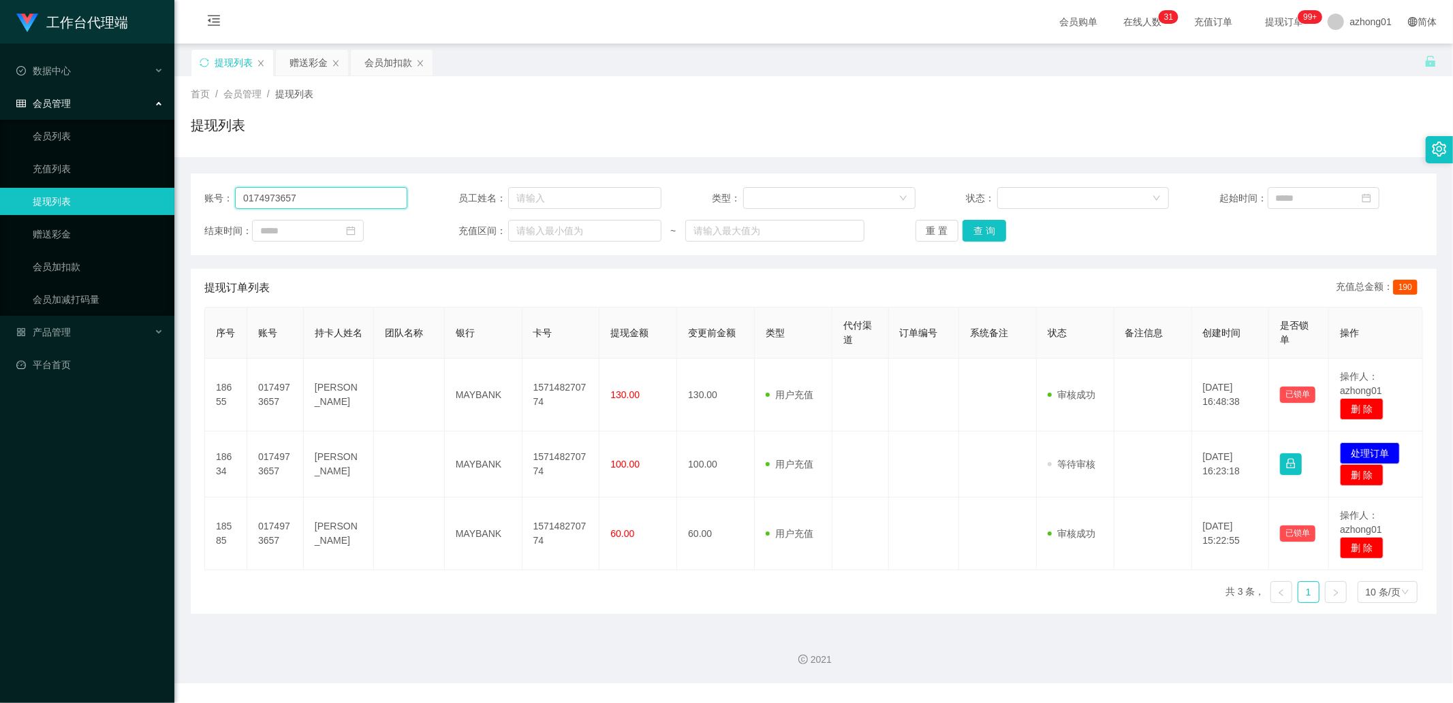
click at [323, 198] on input "0174973657" at bounding box center [321, 198] width 172 height 22
paste input "0187664567"
type input "0187664567"
click at [76, 228] on link "赠送彩金" at bounding box center [98, 234] width 131 height 27
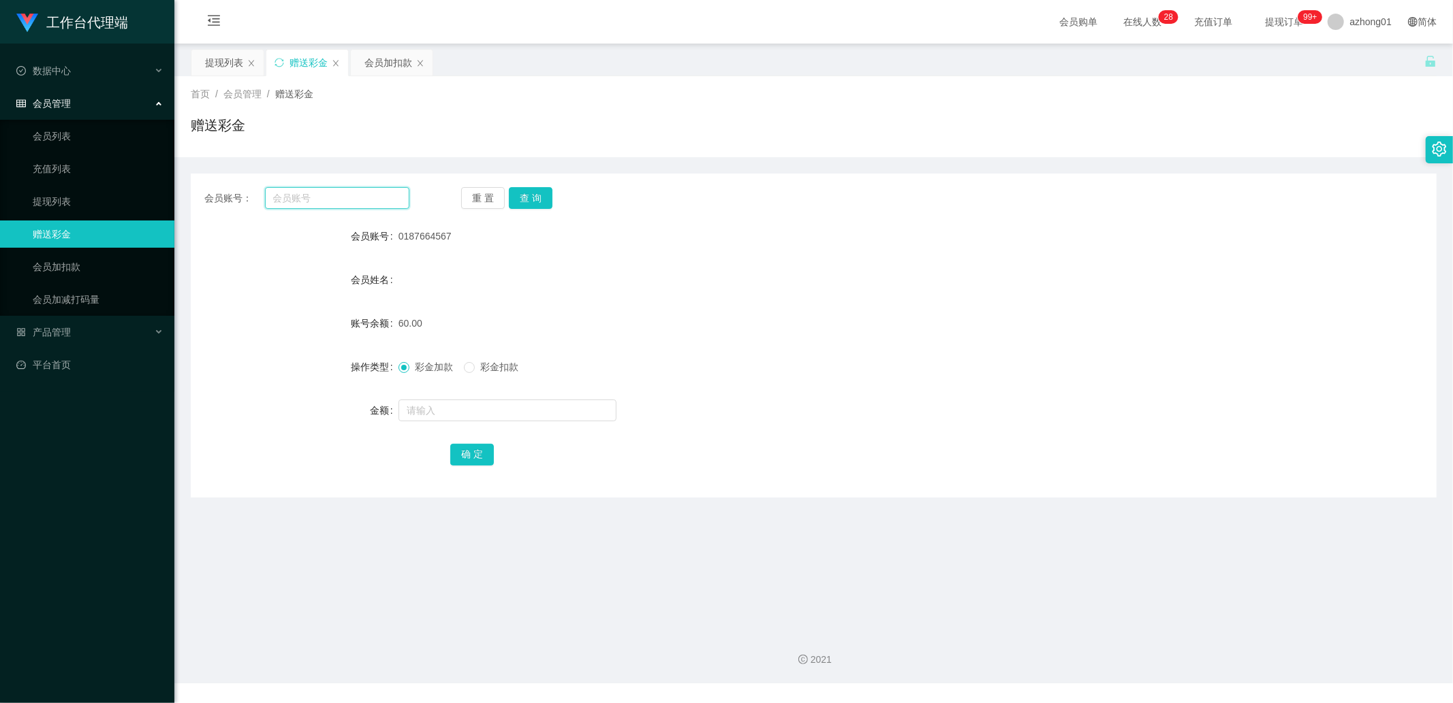
drag, startPoint x: 295, startPoint y: 189, endPoint x: 343, endPoint y: 189, distance: 48.3
click at [295, 189] on input "text" at bounding box center [337, 198] width 145 height 22
paste input "0187664567"
type input "0187664567"
click at [520, 189] on button "查 询" at bounding box center [531, 198] width 44 height 22
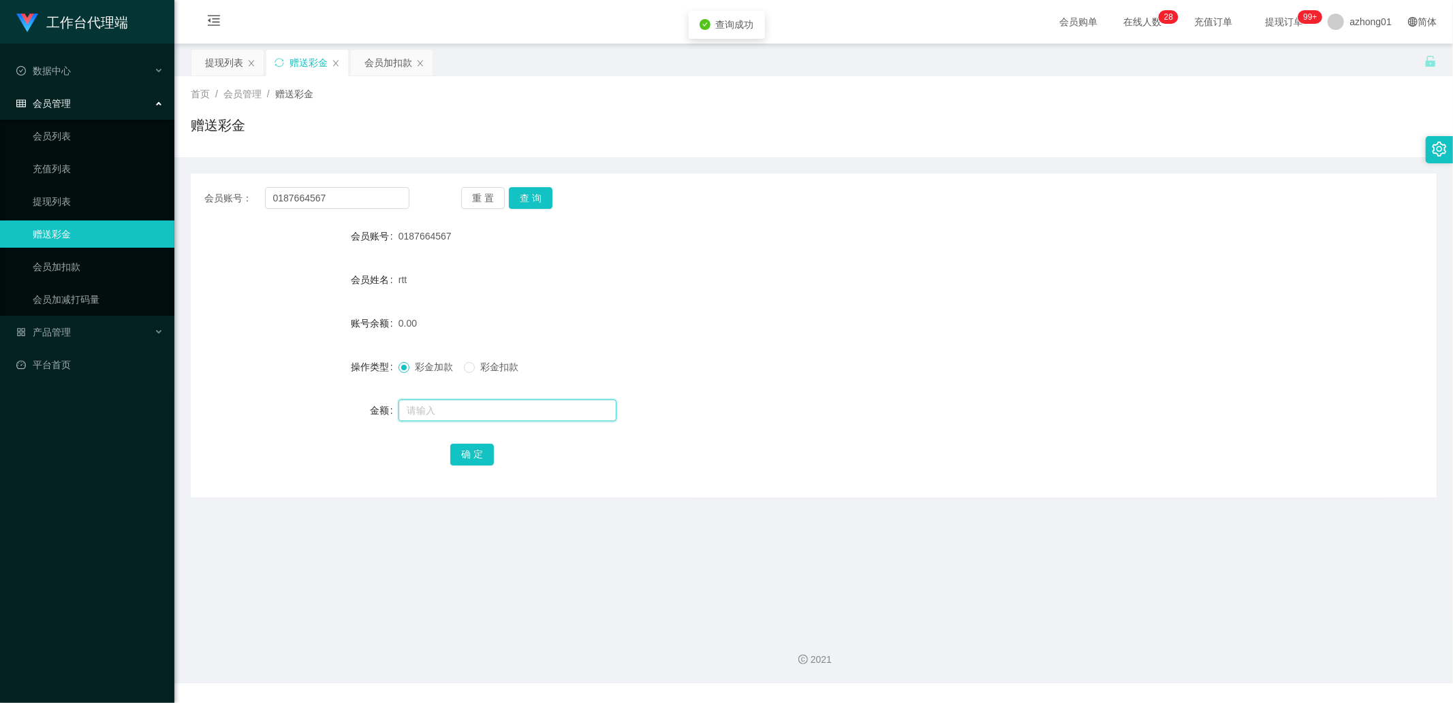
click at [448, 409] on input "text" at bounding box center [507, 411] width 218 height 22
type input "100"
click at [467, 448] on button "确 定" at bounding box center [472, 455] width 44 height 22
click at [321, 195] on input "0187664567" at bounding box center [337, 198] width 145 height 22
paste input "cm"
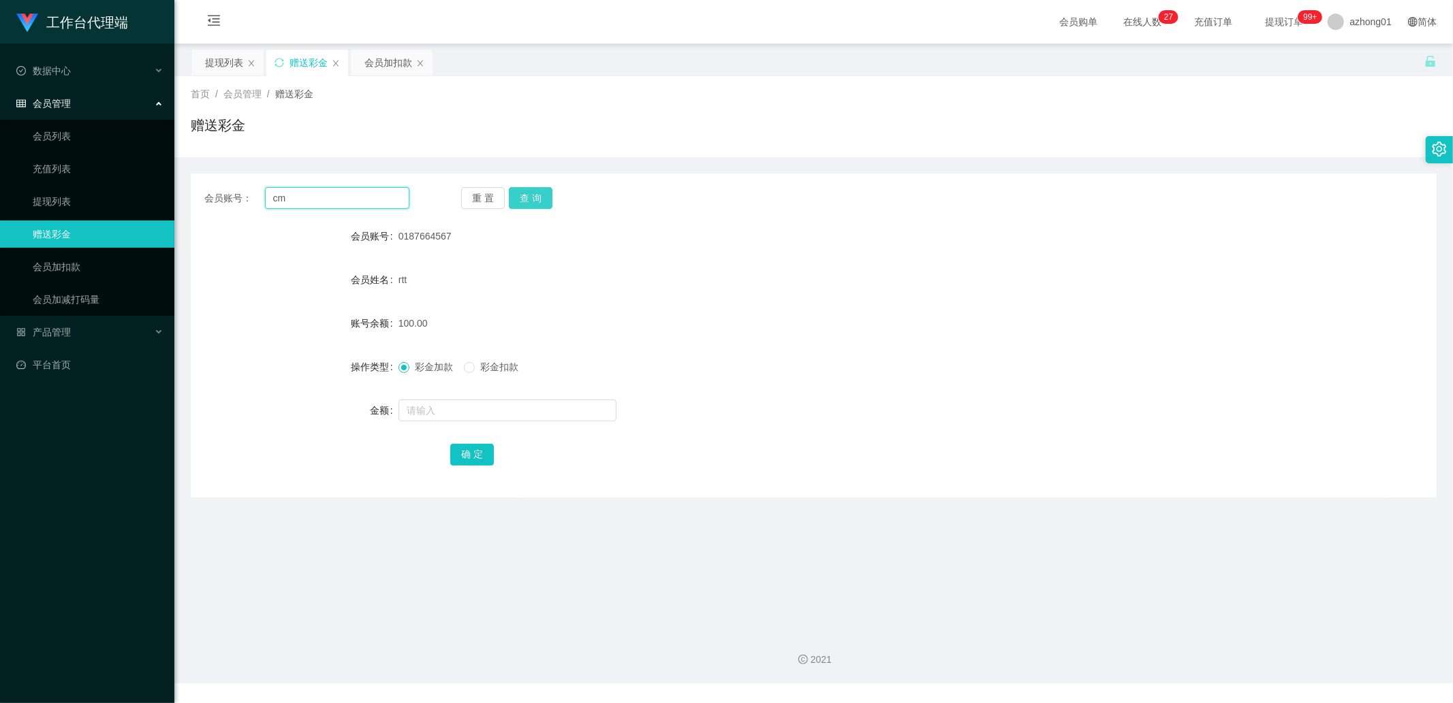
type input "cm"
click at [545, 202] on button "查 询" at bounding box center [531, 198] width 44 height 22
click at [459, 416] on input "text" at bounding box center [507, 411] width 218 height 22
click at [80, 208] on link "提现列表" at bounding box center [98, 201] width 131 height 27
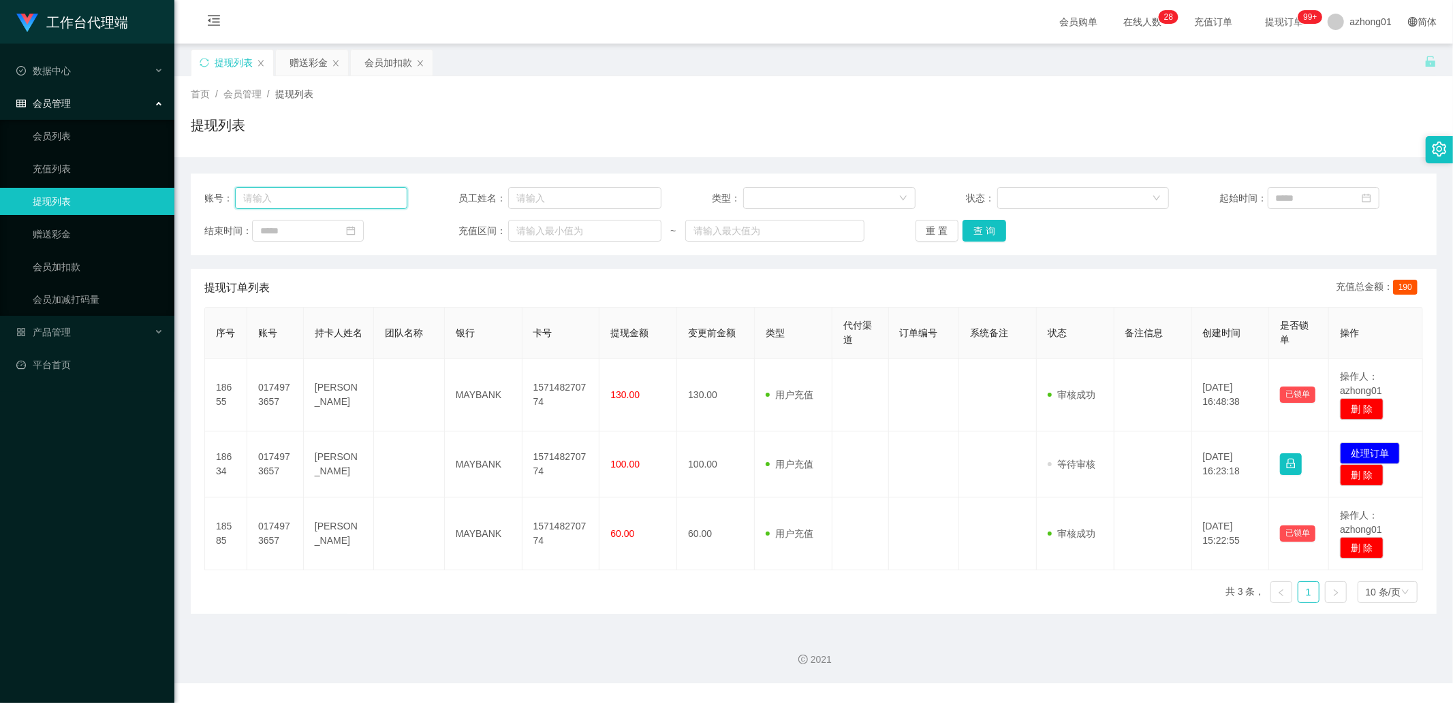
click at [303, 197] on input "text" at bounding box center [321, 198] width 172 height 22
paste input "cm"
type input "cm"
drag, startPoint x: 969, startPoint y: 227, endPoint x: 1004, endPoint y: 234, distance: 36.1
click at [970, 228] on button "查 询" at bounding box center [984, 231] width 44 height 22
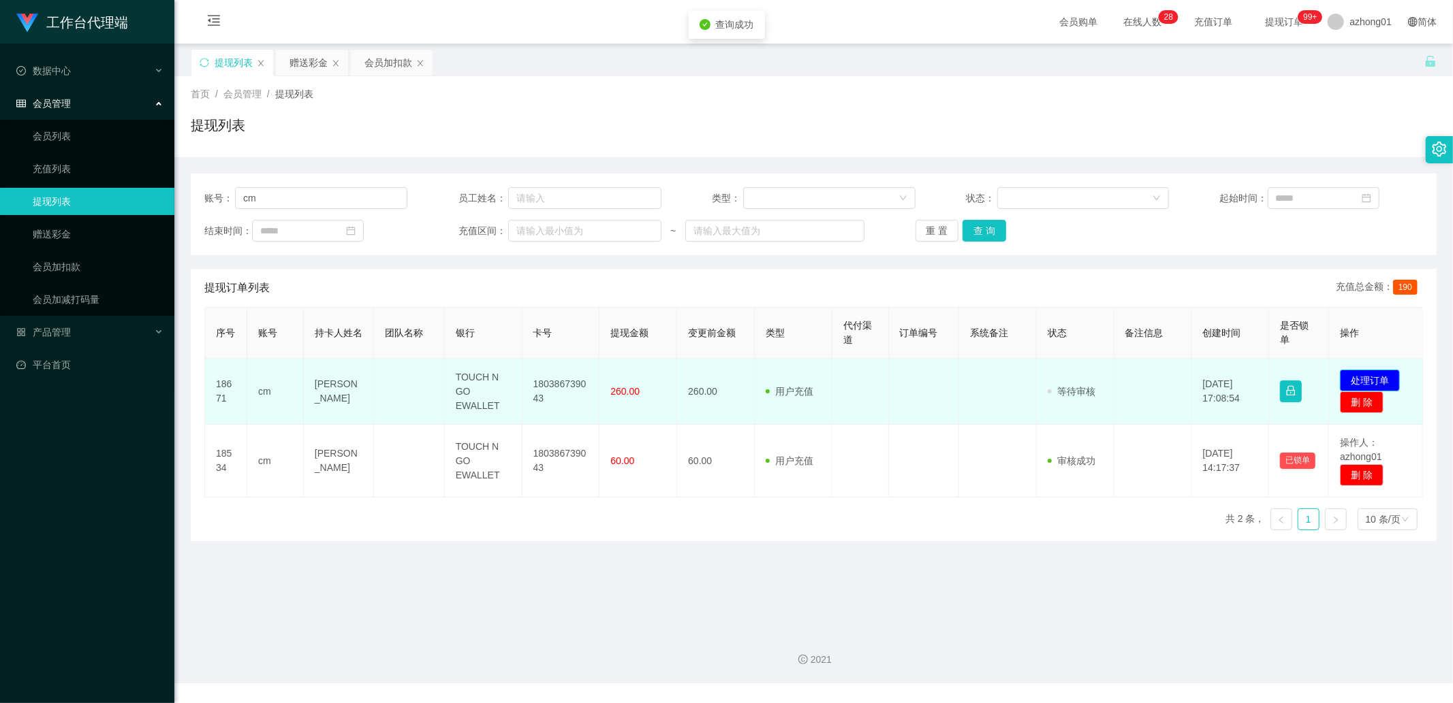
click at [1366, 372] on button "处理订单" at bounding box center [1369, 381] width 60 height 22
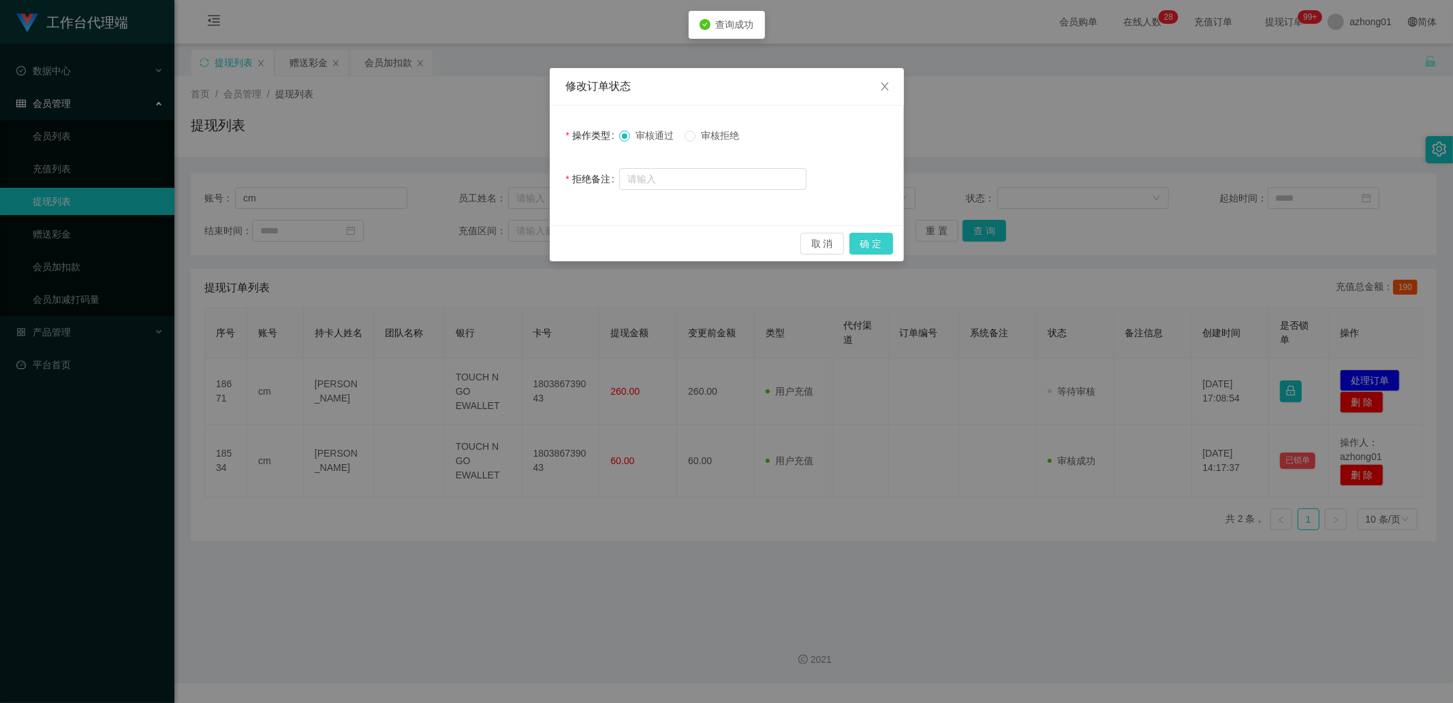
click at [874, 247] on button "确 定" at bounding box center [871, 244] width 44 height 22
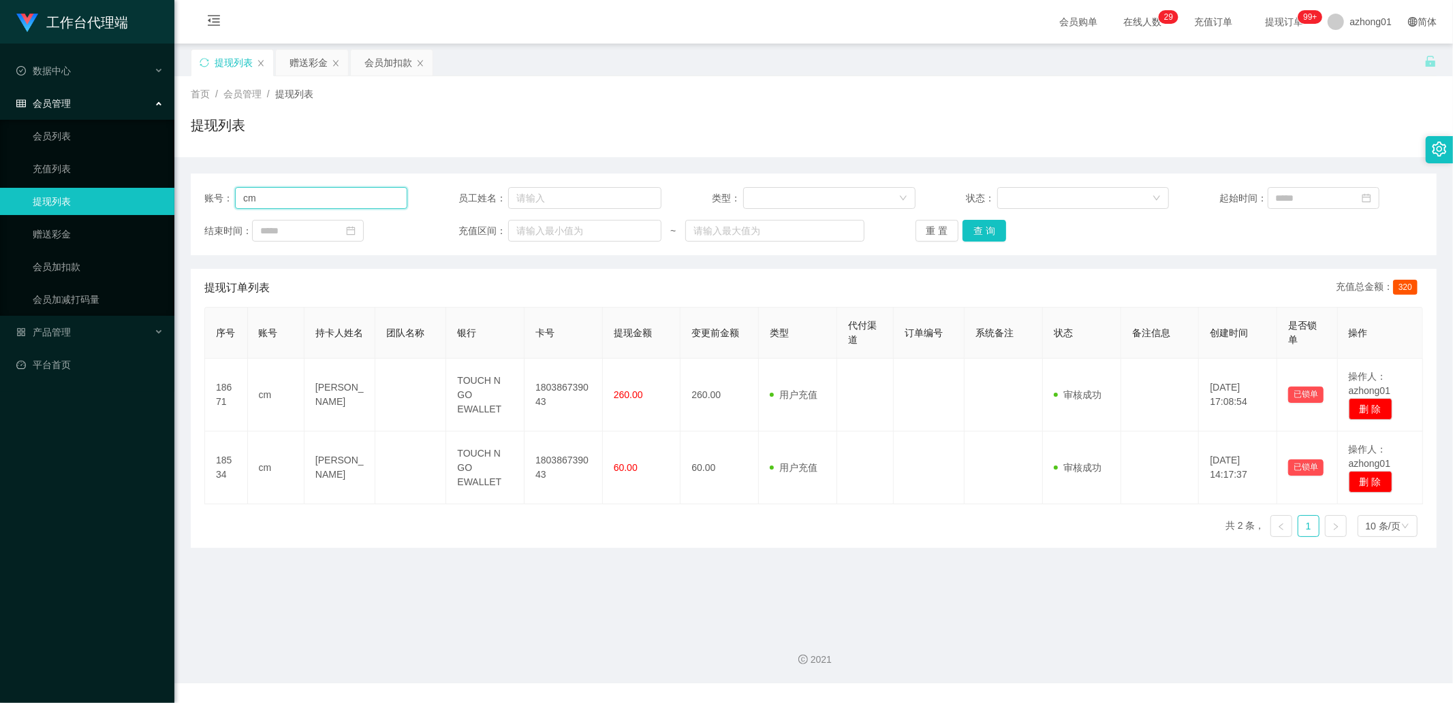
click at [355, 200] on input "cm" at bounding box center [321, 198] width 172 height 22
paste input "0174984689"
type input "0174984689"
click at [977, 230] on button "查 询" at bounding box center [984, 231] width 44 height 22
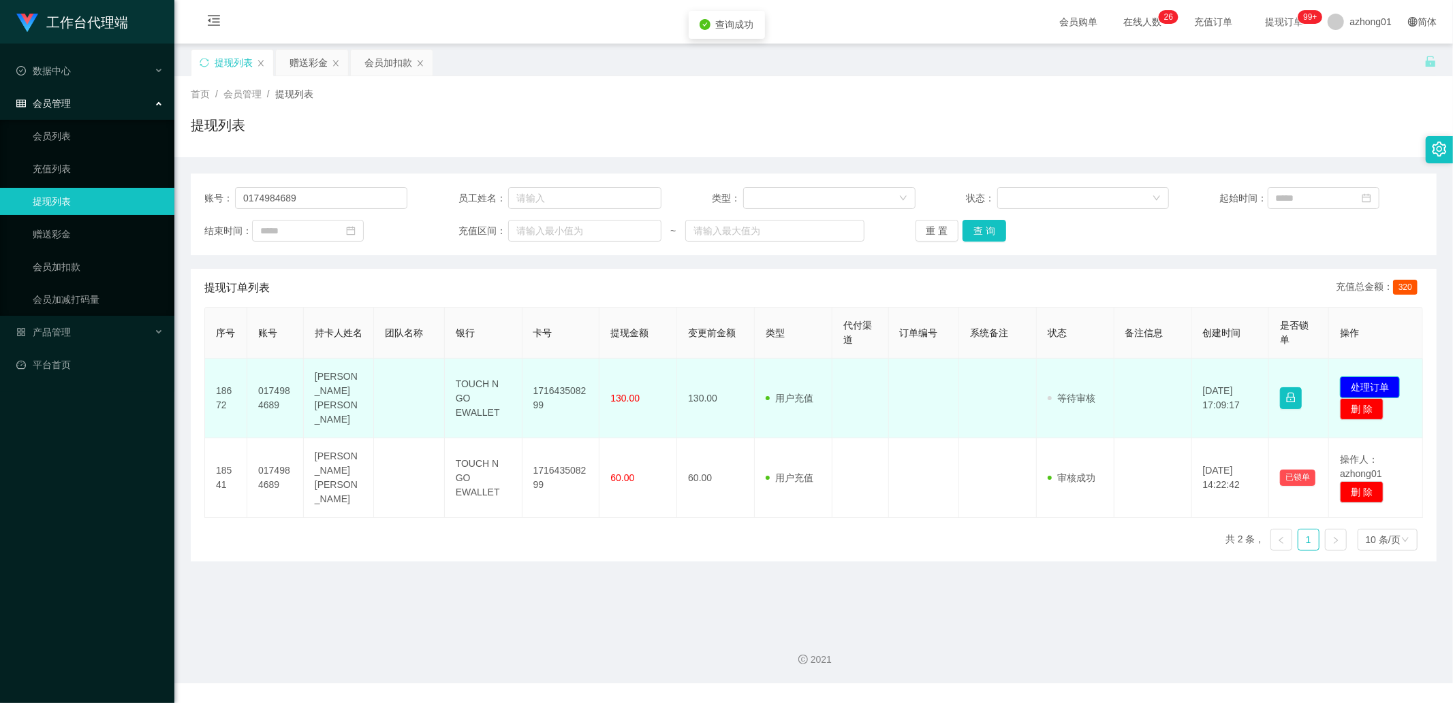
click at [1352, 377] on button "处理订单" at bounding box center [1369, 388] width 60 height 22
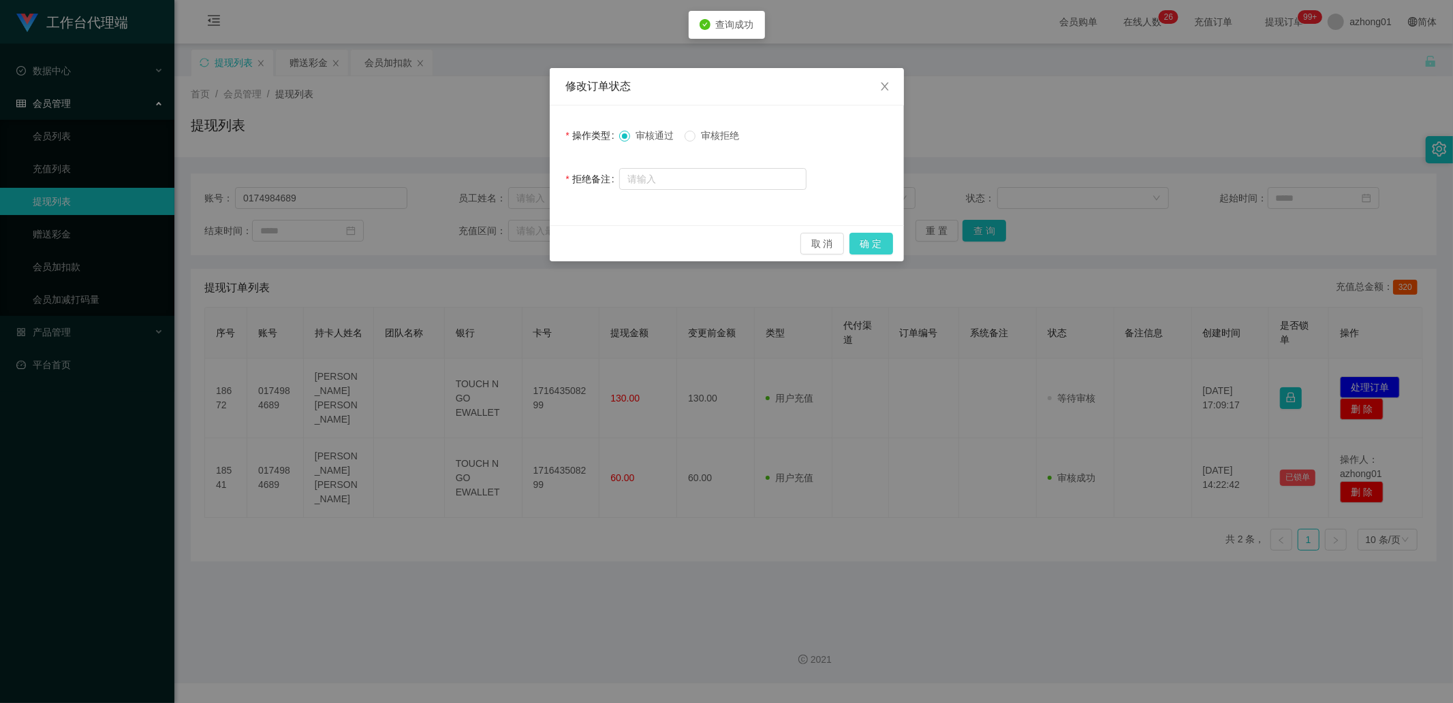
click at [865, 240] on button "确 定" at bounding box center [871, 244] width 44 height 22
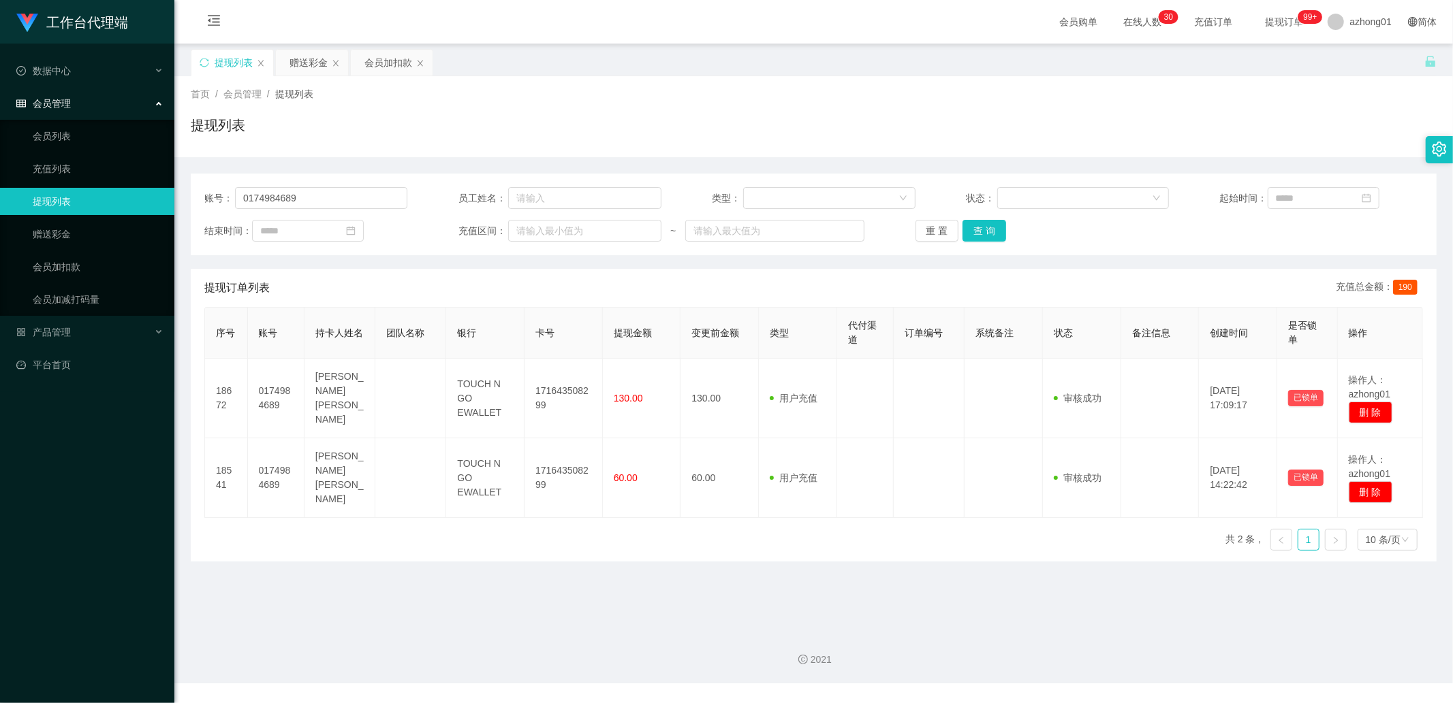
click at [330, 209] on div "账号： 0174984689 员工姓名： 类型： 状态： 起始时间： 结束时间： 充值区间： ~ 重 置 查 询" at bounding box center [814, 215] width 1246 height 82
click at [332, 201] on input "0174984689" at bounding box center [321, 198] width 172 height 22
paste input "Fong123"
type input "Fong123"
click at [996, 222] on button "查 询" at bounding box center [984, 231] width 44 height 22
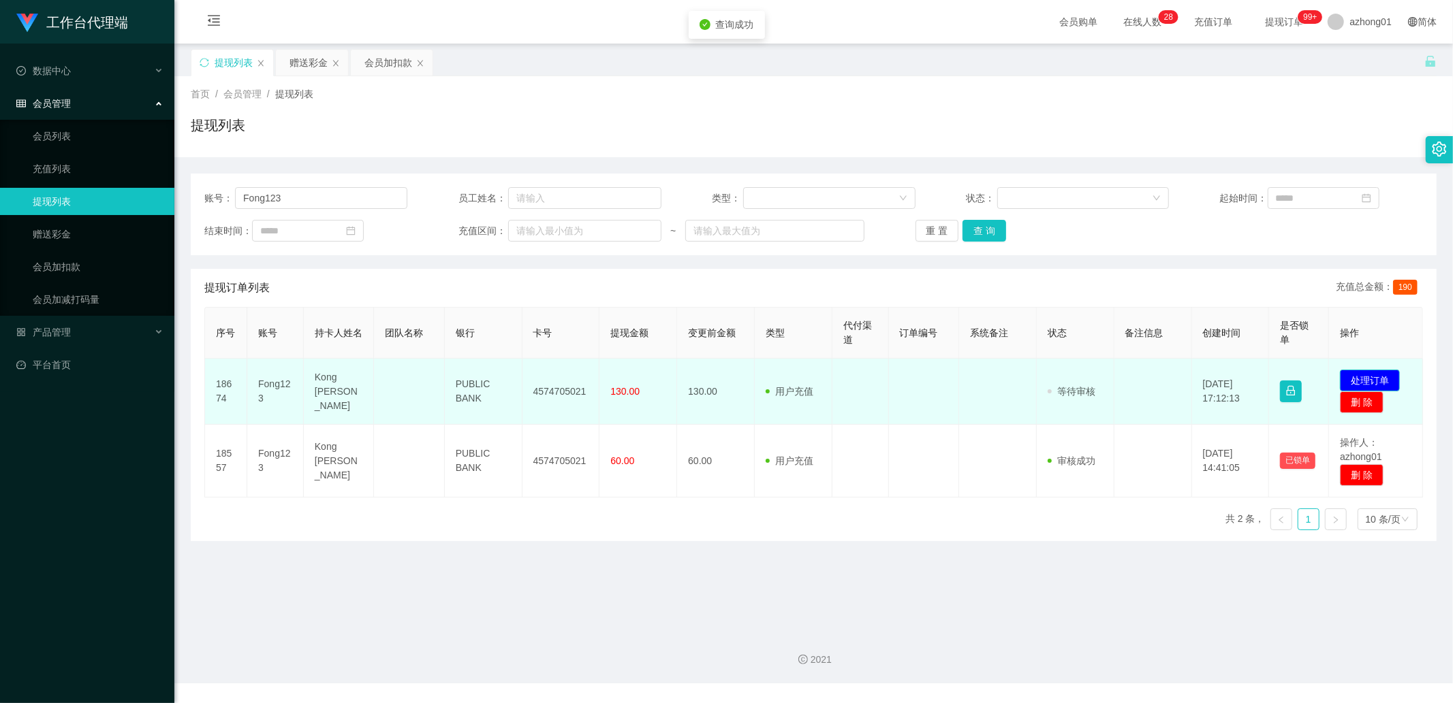
click at [1352, 375] on button "处理订单" at bounding box center [1369, 381] width 60 height 22
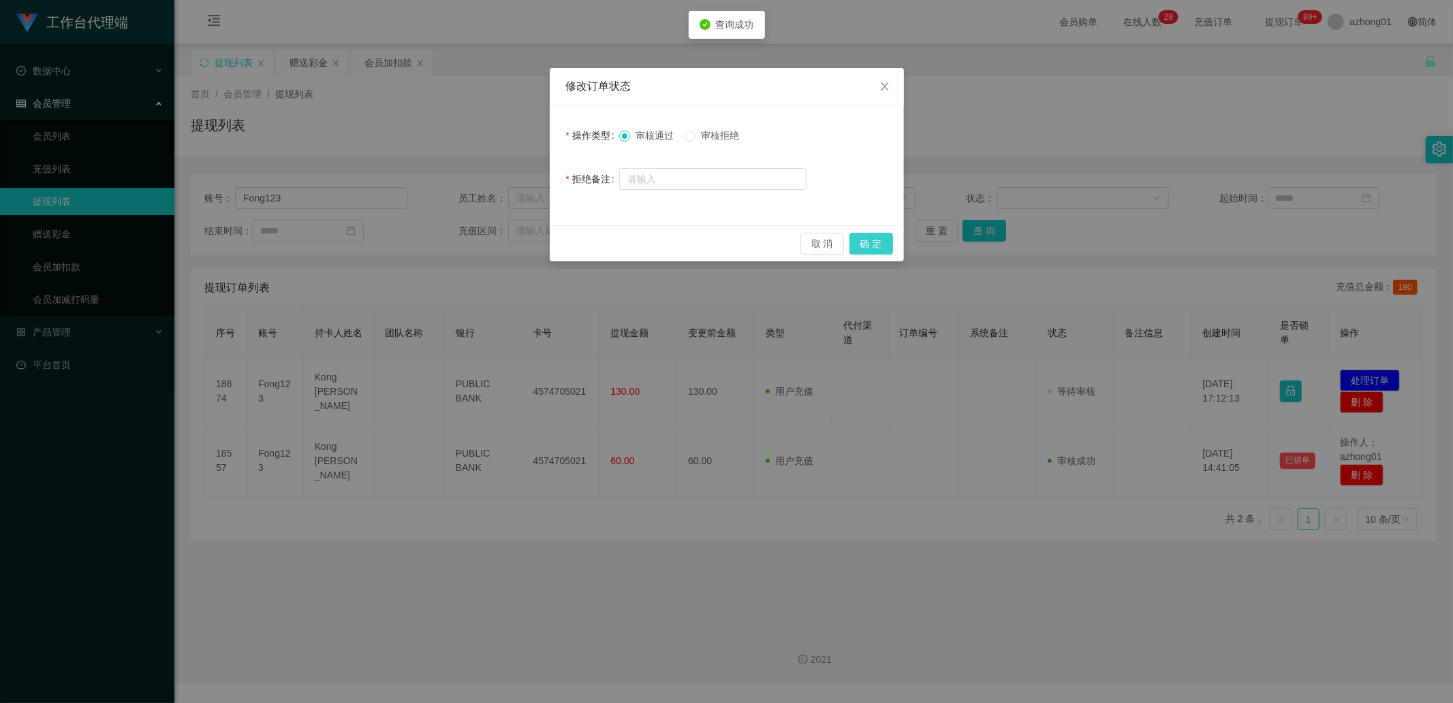
click at [887, 242] on button "确 定" at bounding box center [871, 244] width 44 height 22
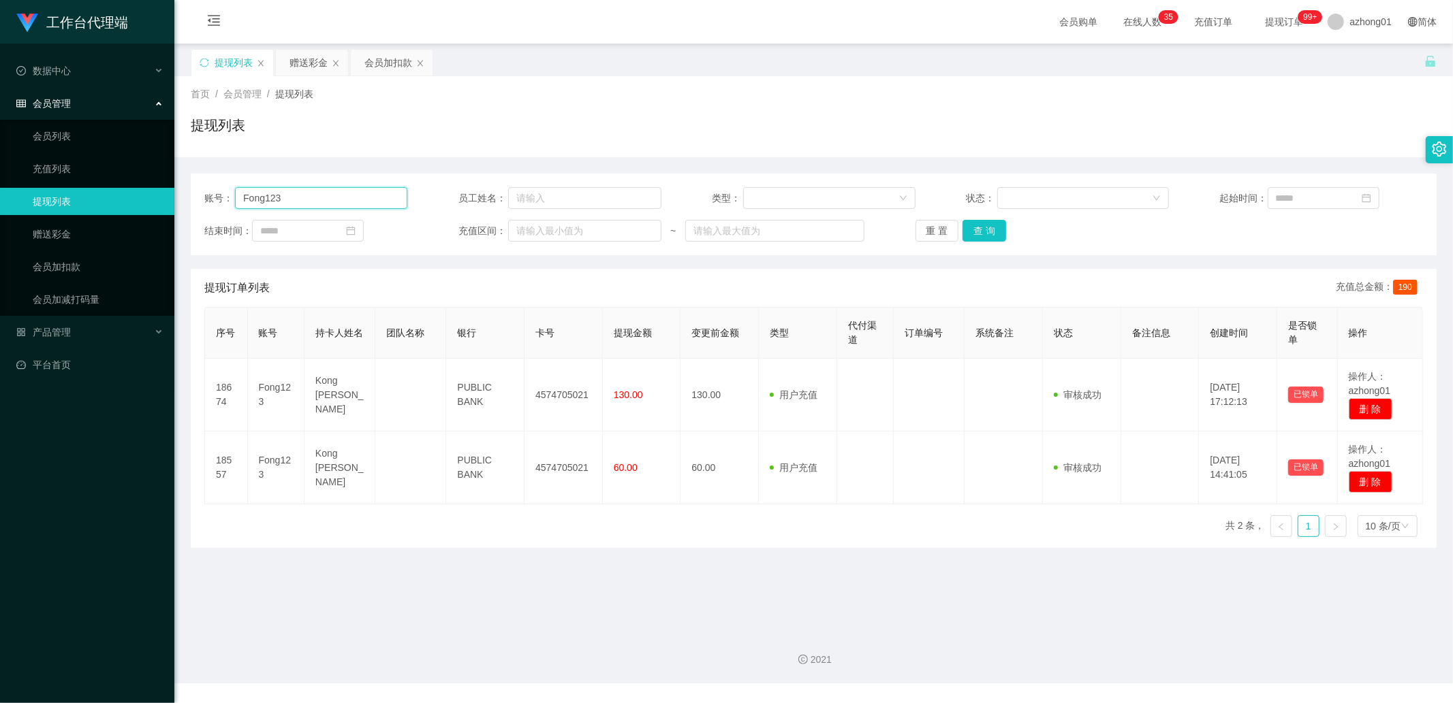
click at [310, 198] on input "Fong123" at bounding box center [321, 198] width 172 height 22
paste input "0174342655"
type input "0174342655"
drag, startPoint x: 969, startPoint y: 230, endPoint x: 1075, endPoint y: 270, distance: 112.7
click at [970, 230] on button "查 询" at bounding box center [984, 231] width 44 height 22
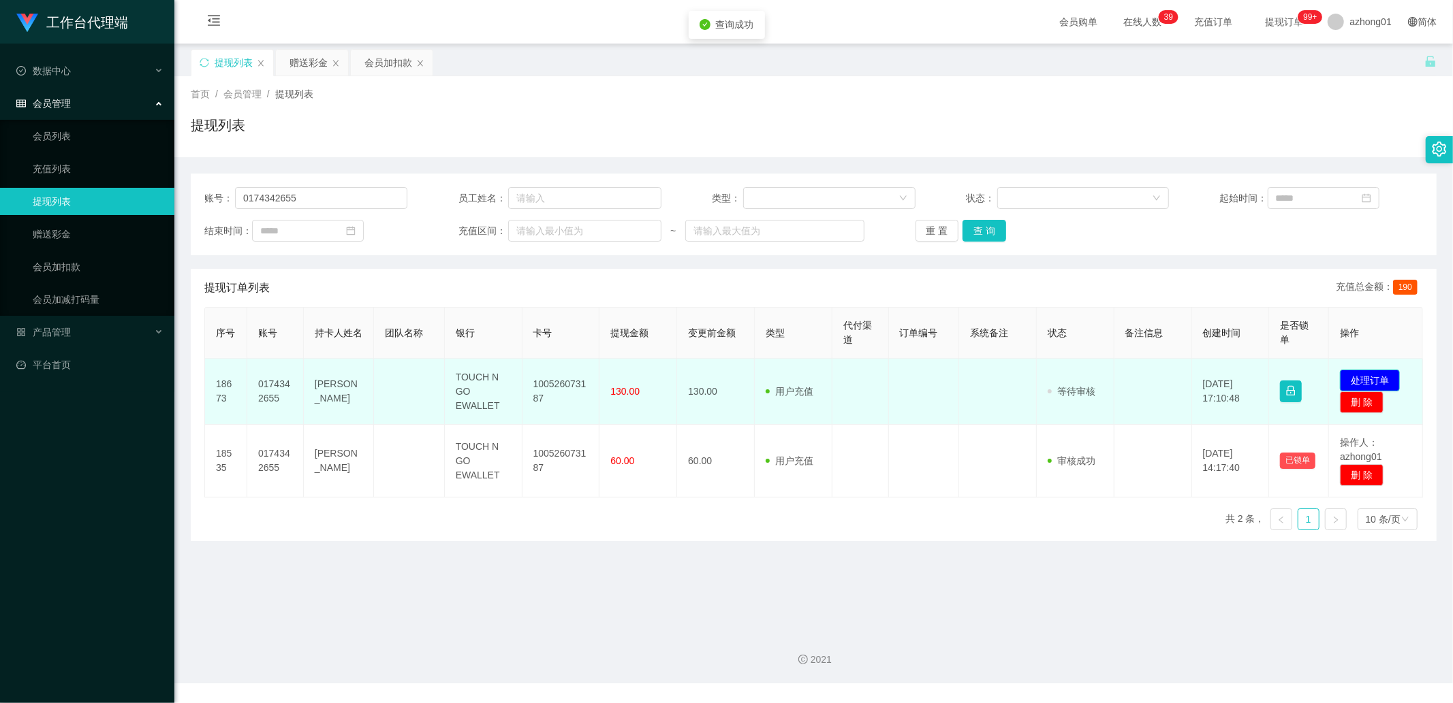
click at [1376, 379] on button "处理订单" at bounding box center [1369, 381] width 60 height 22
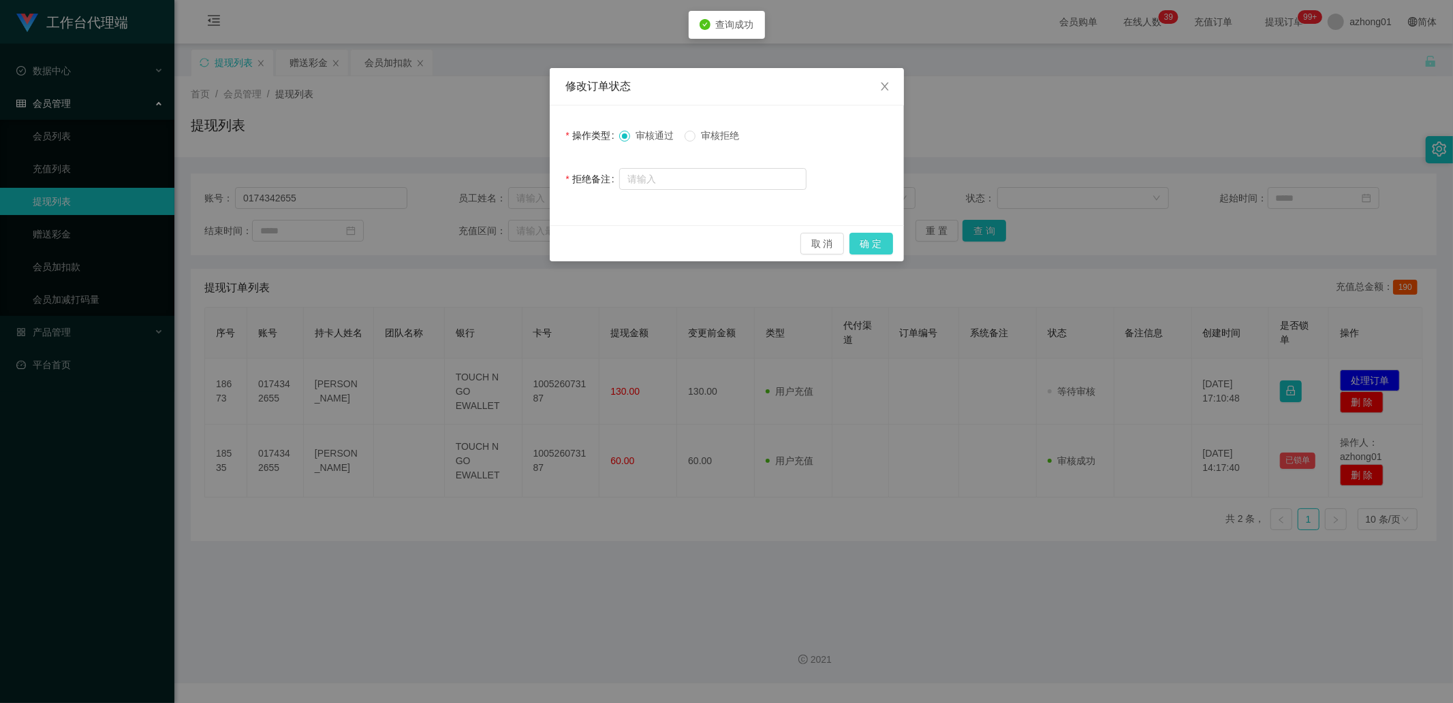
click at [851, 240] on button "确 定" at bounding box center [871, 244] width 44 height 22
